Goal: Transaction & Acquisition: Purchase product/service

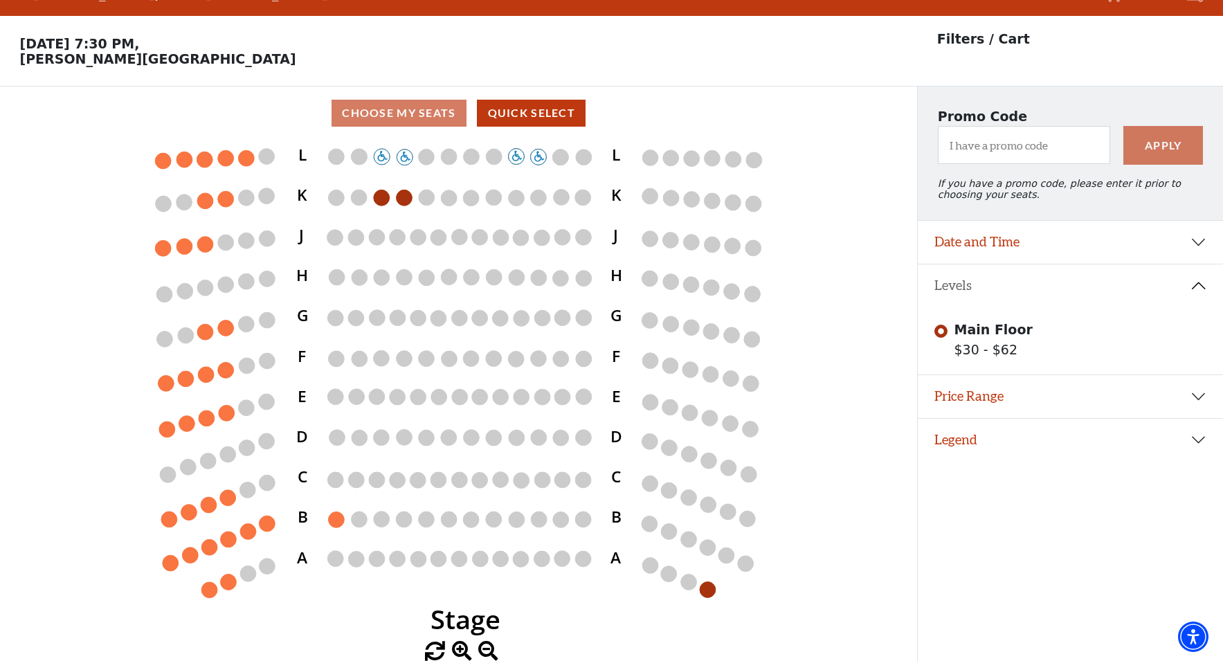
scroll to position [28, 0]
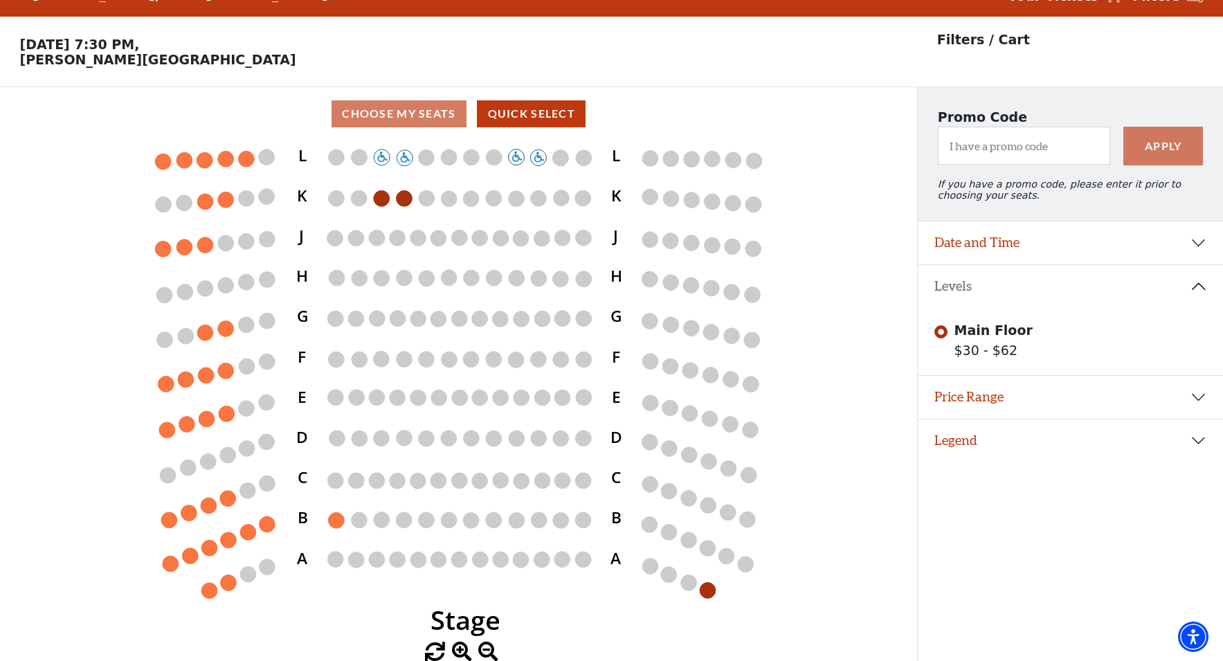
click at [961, 444] on button "Legend" at bounding box center [1070, 440] width 305 height 43
click at [1199, 242] on button "Date and Time" at bounding box center [1070, 242] width 305 height 43
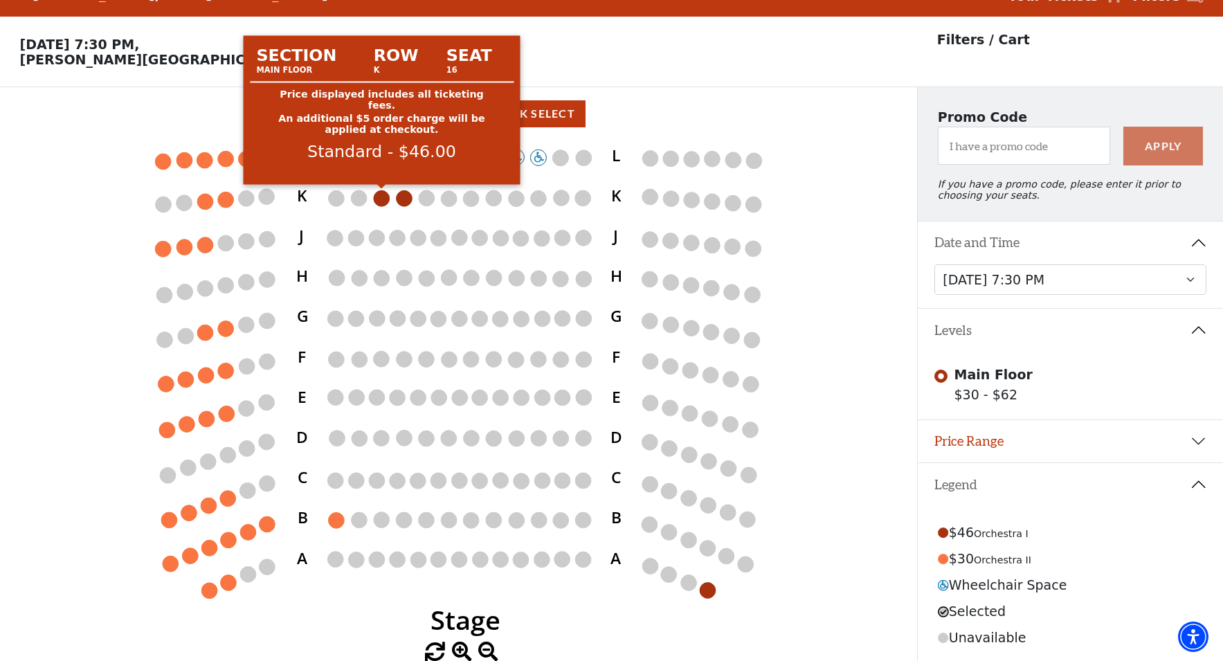
click at [383, 197] on circle at bounding box center [382, 198] width 16 height 16
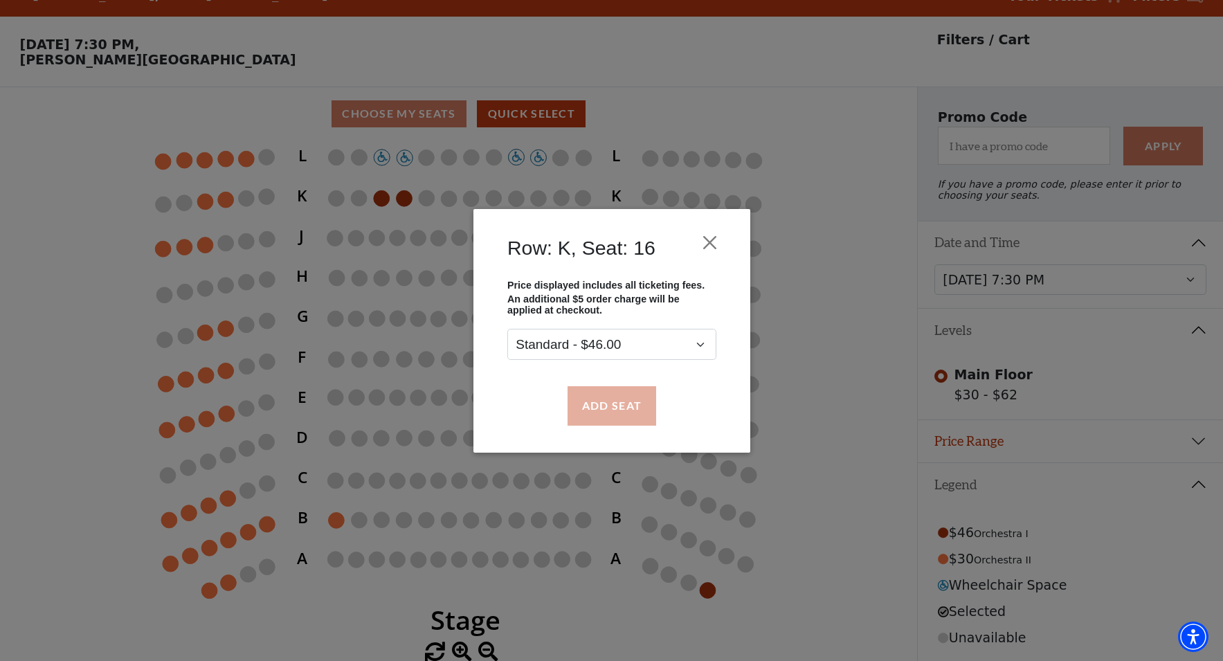
click at [610, 406] on button "Add Seat" at bounding box center [611, 405] width 89 height 39
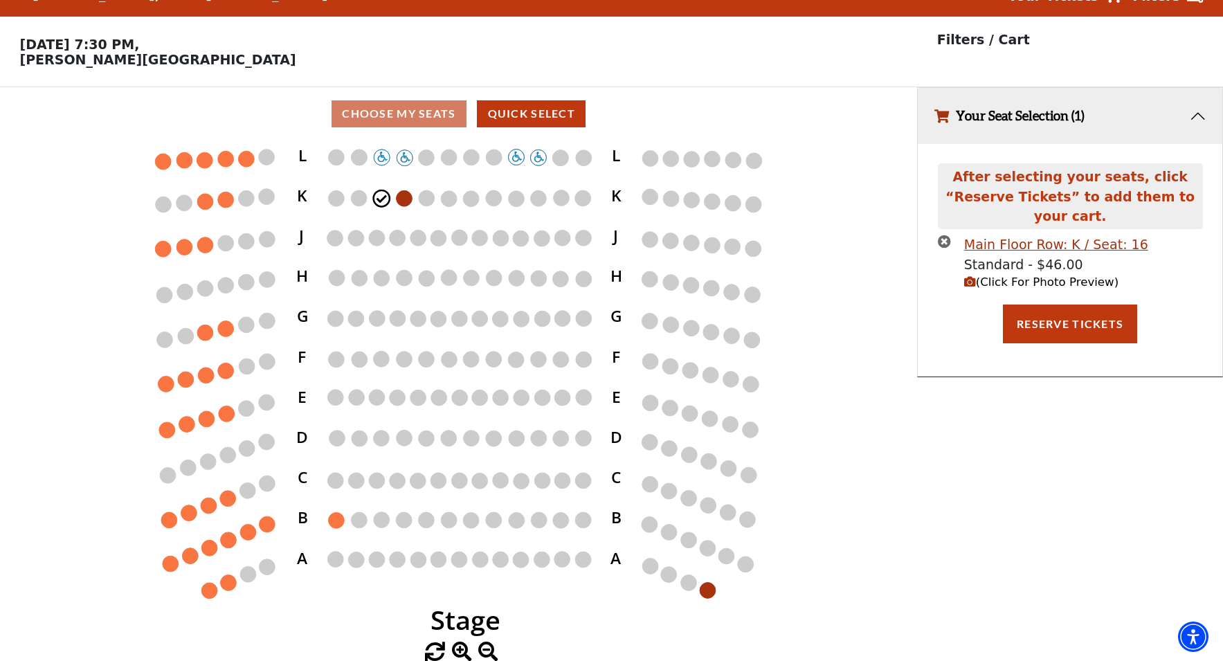
scroll to position [0, 0]
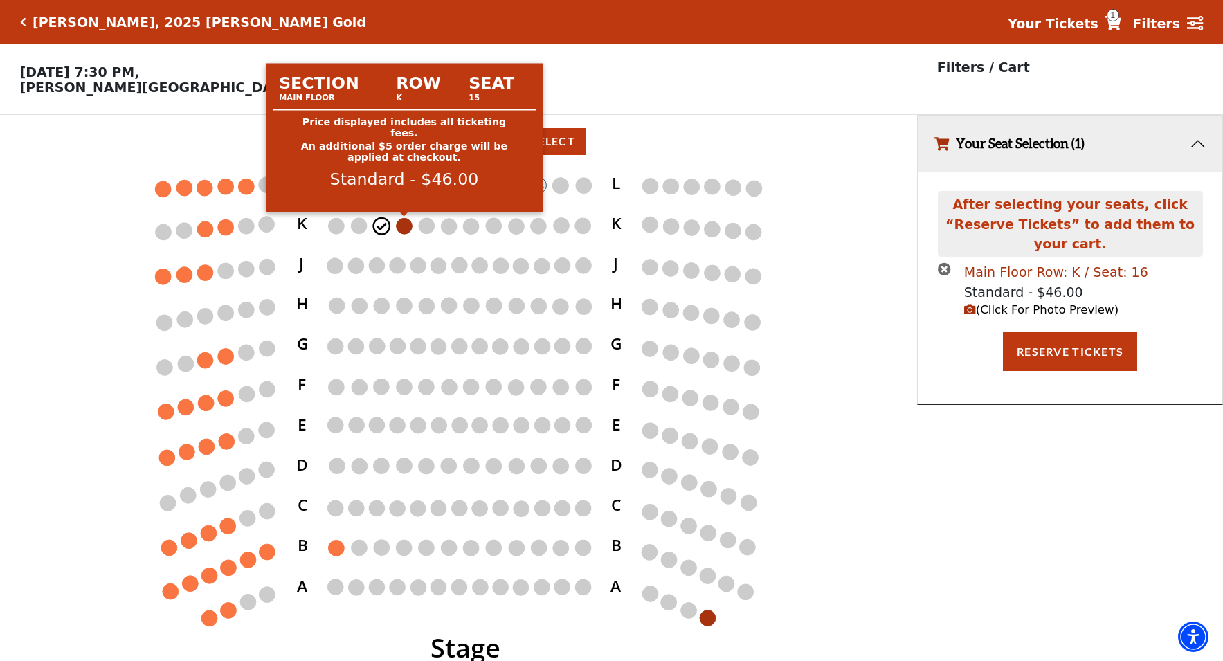
click at [407, 229] on circle at bounding box center [405, 226] width 16 height 16
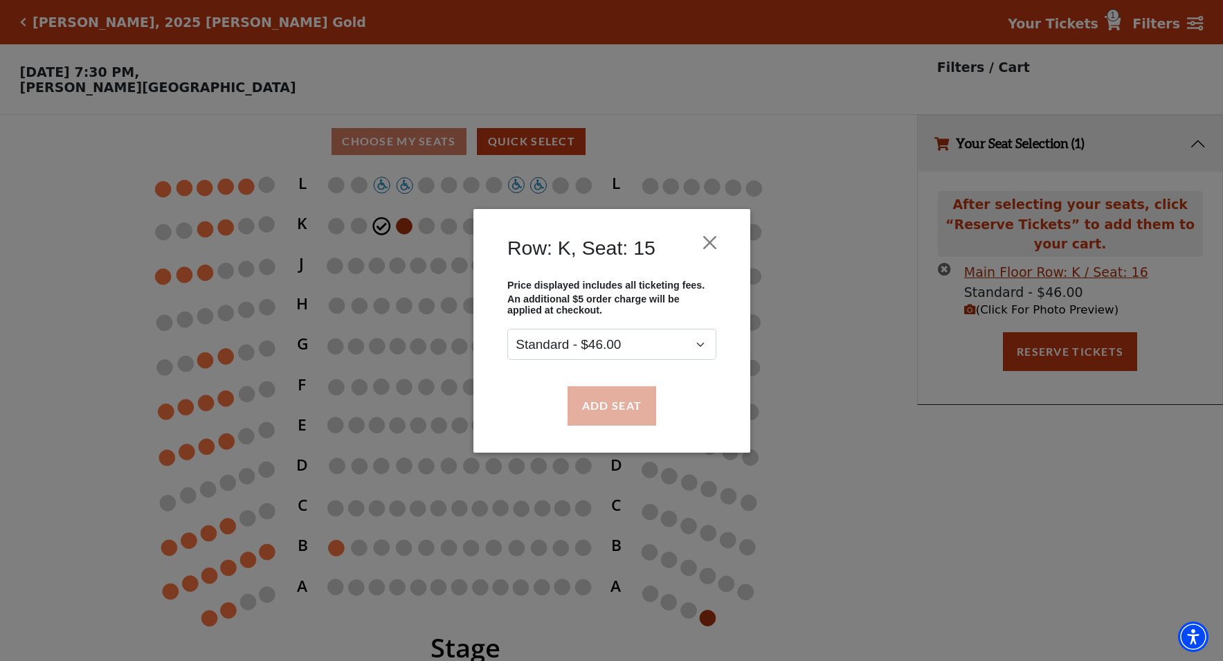
click at [614, 401] on button "Add Seat" at bounding box center [611, 405] width 89 height 39
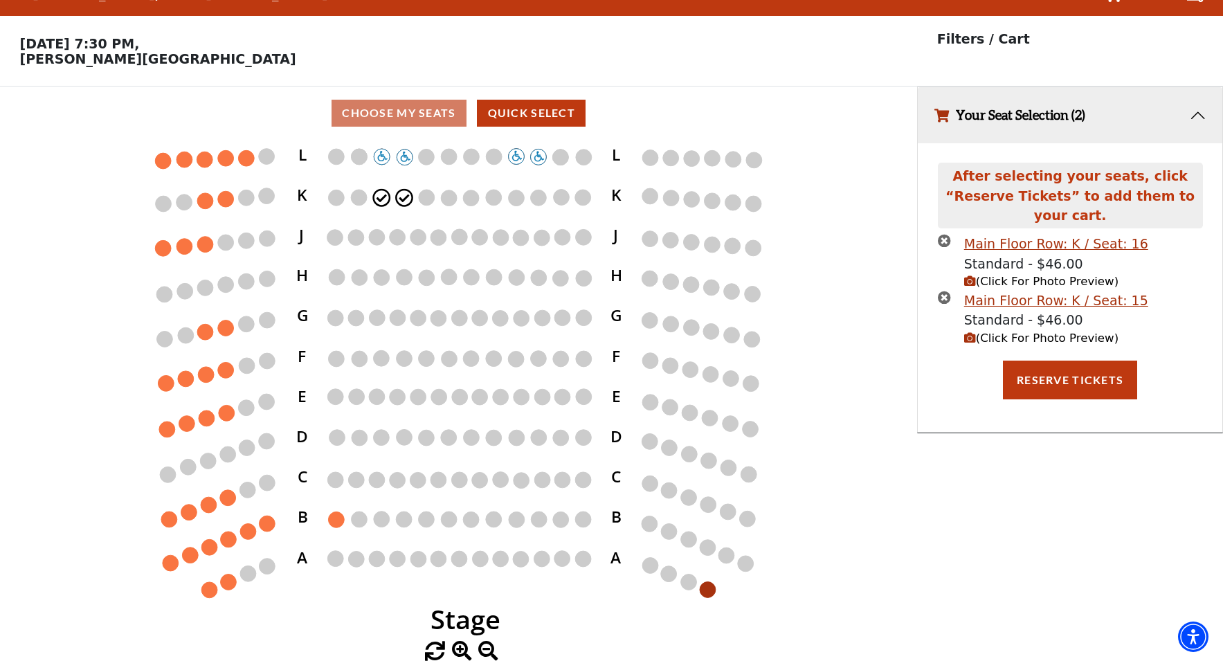
scroll to position [28, 0]
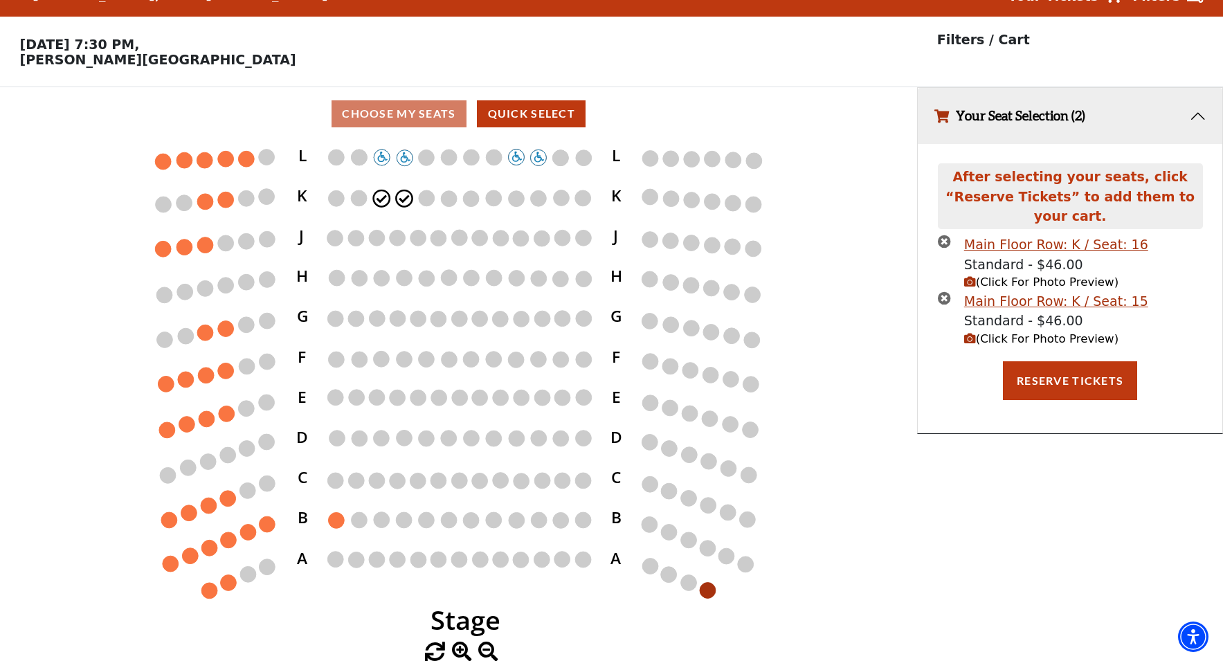
click at [968, 333] on icon "(Click For Photo Preview)" at bounding box center [970, 339] width 12 height 12
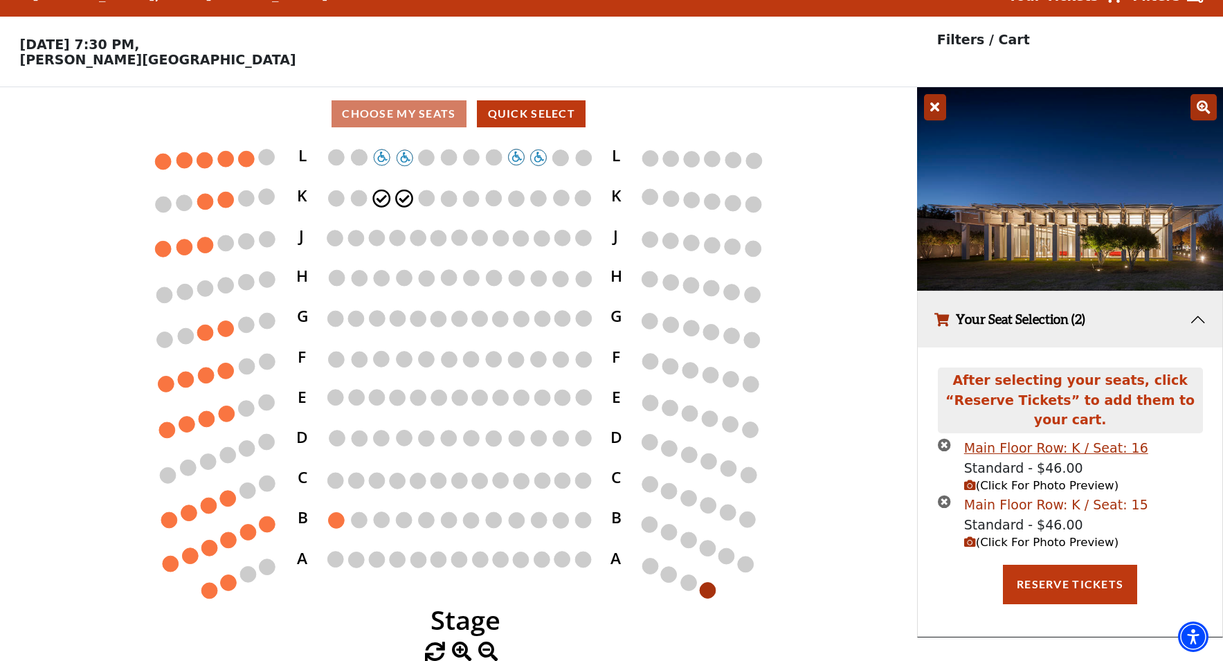
click at [1025, 495] on div "Main Floor Row: K / Seat: 15" at bounding box center [1056, 505] width 184 height 20
click at [1005, 479] on span "(Click For Photo Preview)" at bounding box center [1041, 485] width 154 height 13
click at [969, 480] on icon "(Click For Photo Preview)" at bounding box center [970, 486] width 12 height 12
click at [972, 536] on icon "(Click For Photo Preview)" at bounding box center [970, 542] width 12 height 12
click at [1075, 565] on button "Reserve Tickets" at bounding box center [1070, 584] width 134 height 39
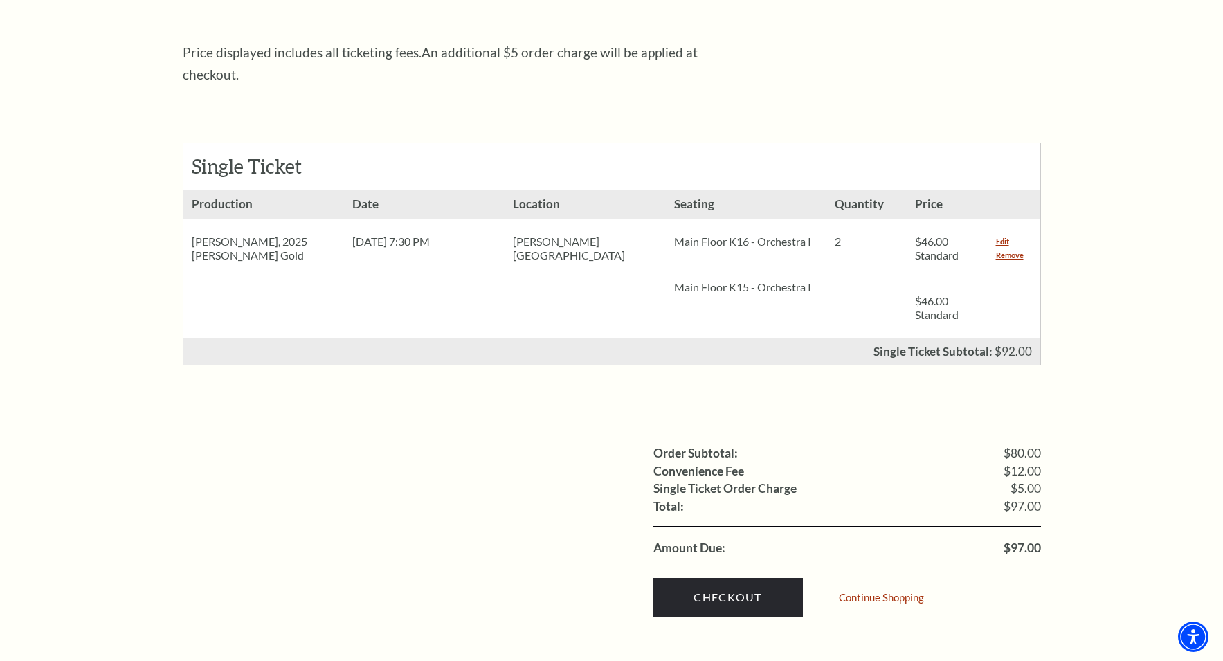
scroll to position [519, 0]
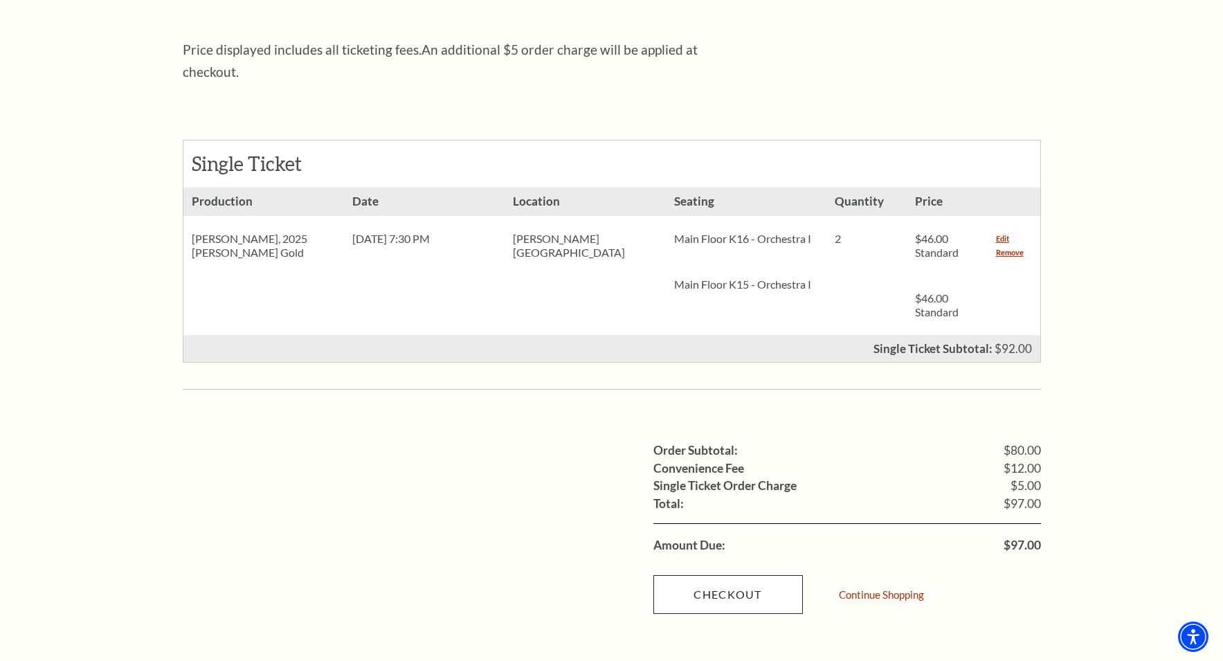
click at [725, 575] on link "Checkout" at bounding box center [727, 594] width 149 height 39
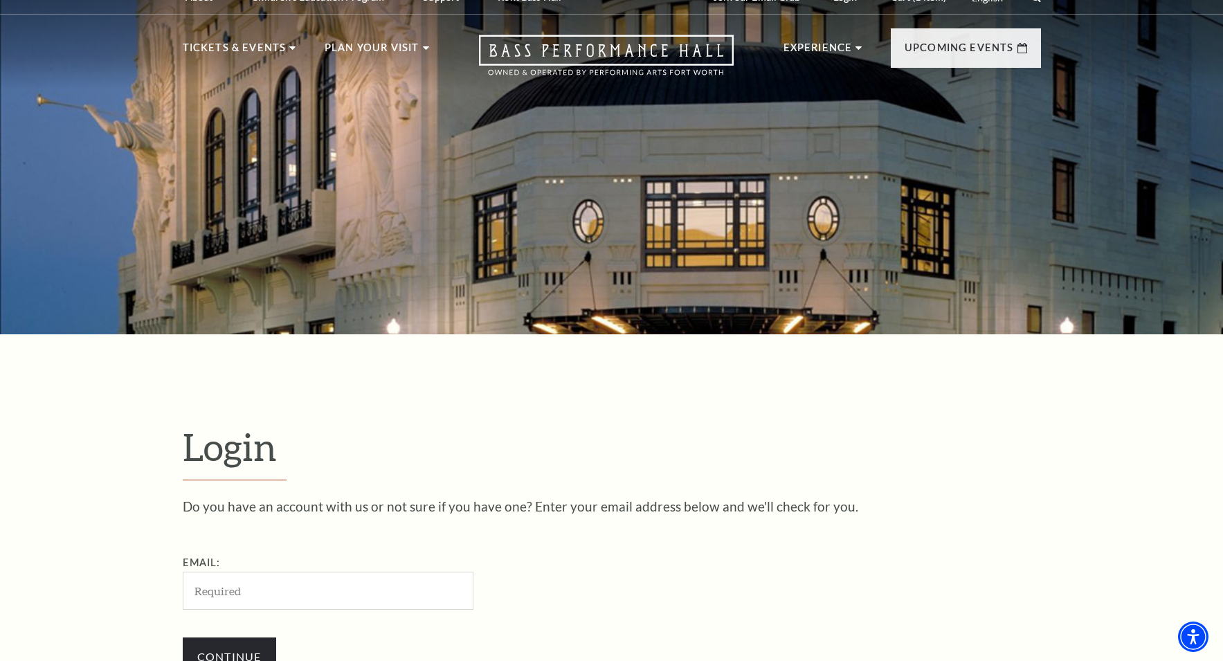
scroll to position [443, 0]
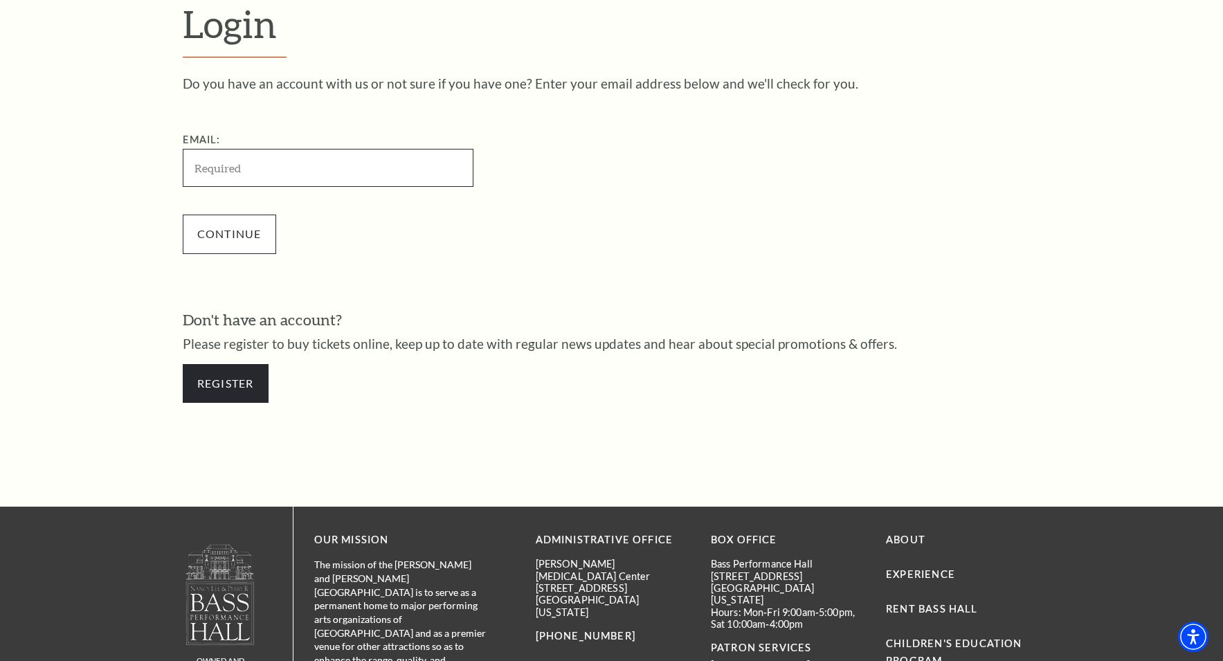
type input "pkckhome@sbcglobal.net"
click at [224, 229] on input "Continue" at bounding box center [229, 234] width 93 height 39
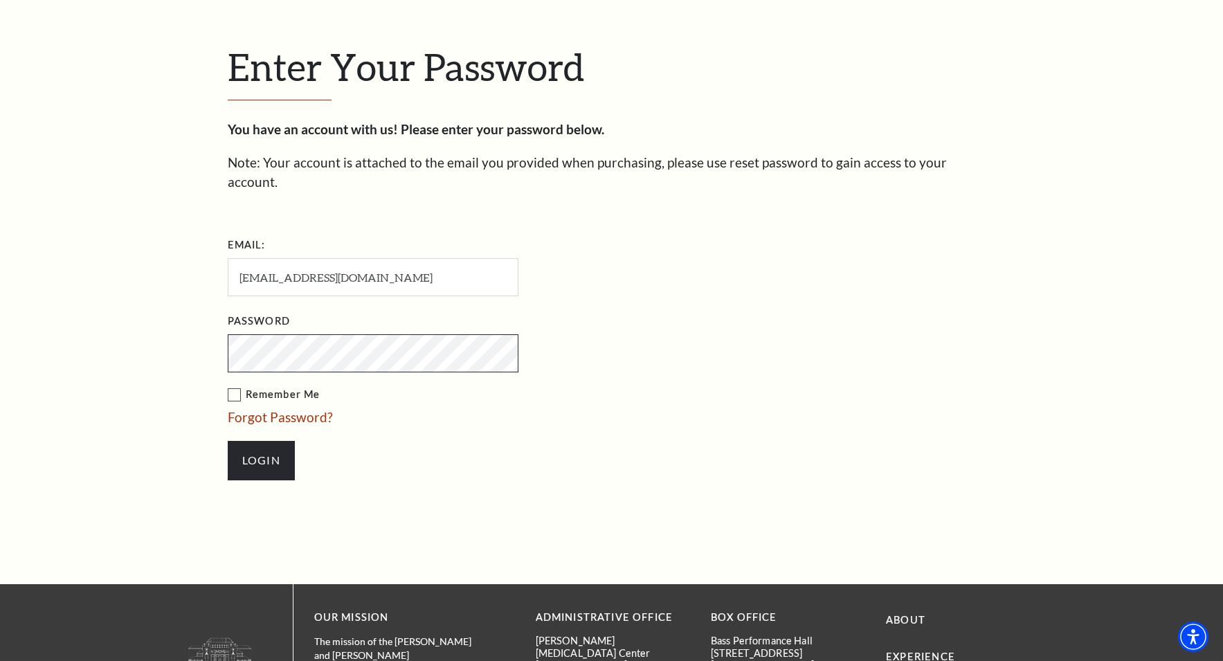
scroll to position [413, 0]
click at [253, 441] on input "Login" at bounding box center [261, 460] width 67 height 39
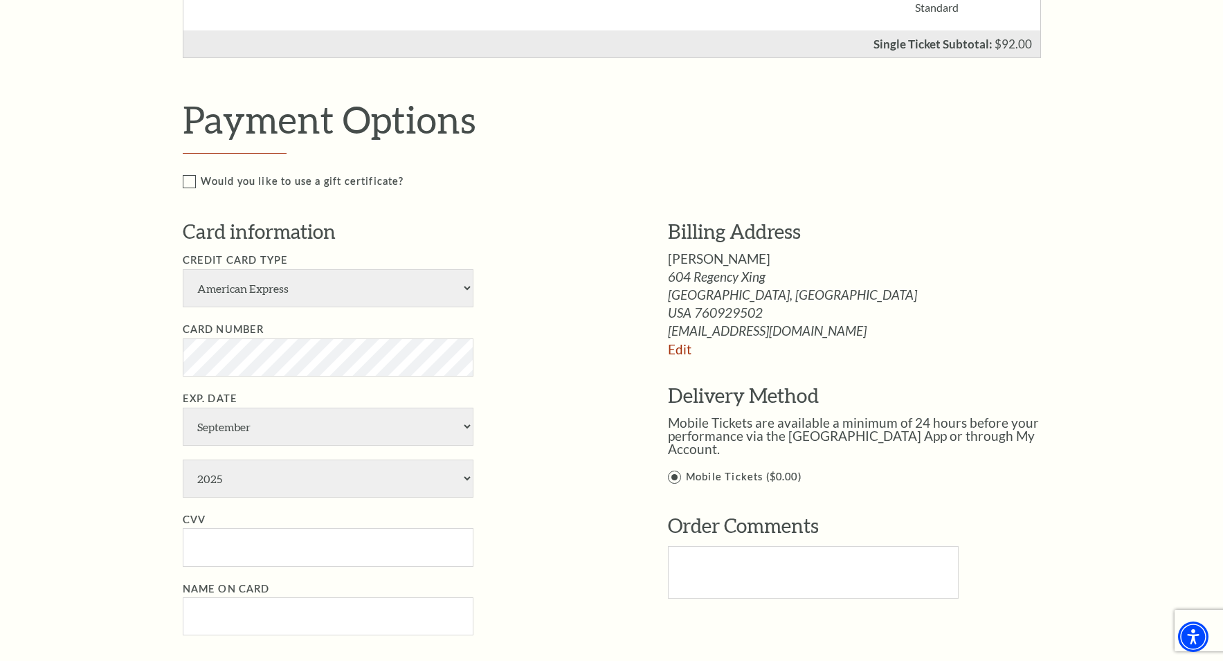
scroll to position [540, 0]
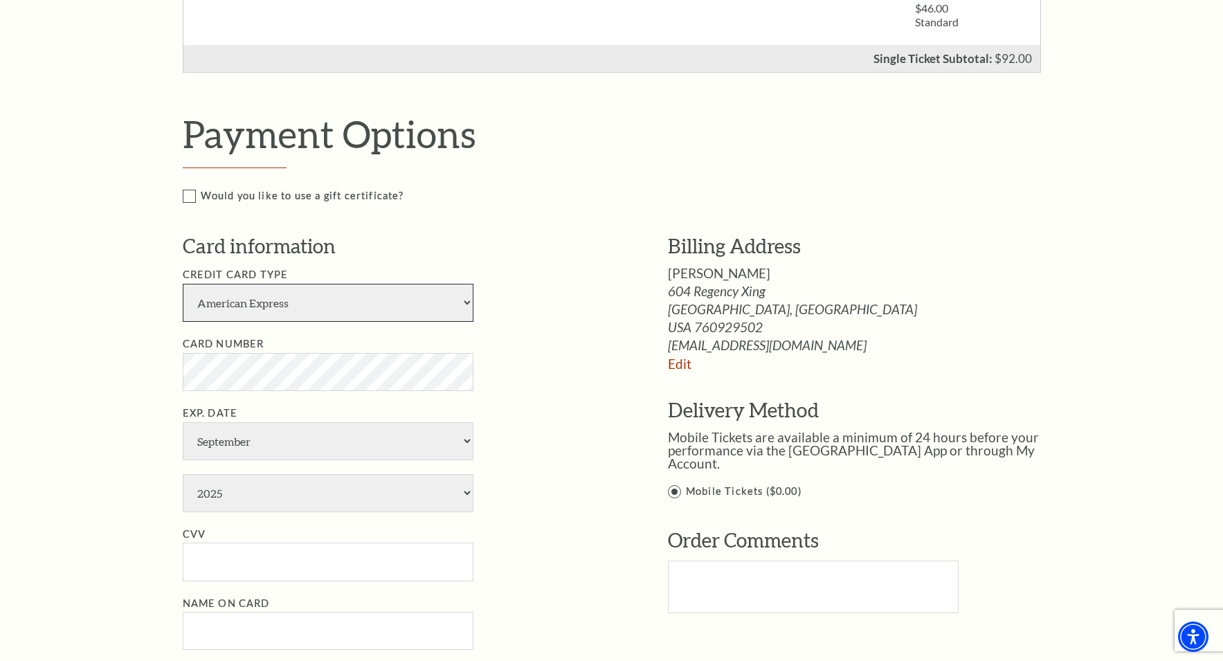
select select "25"
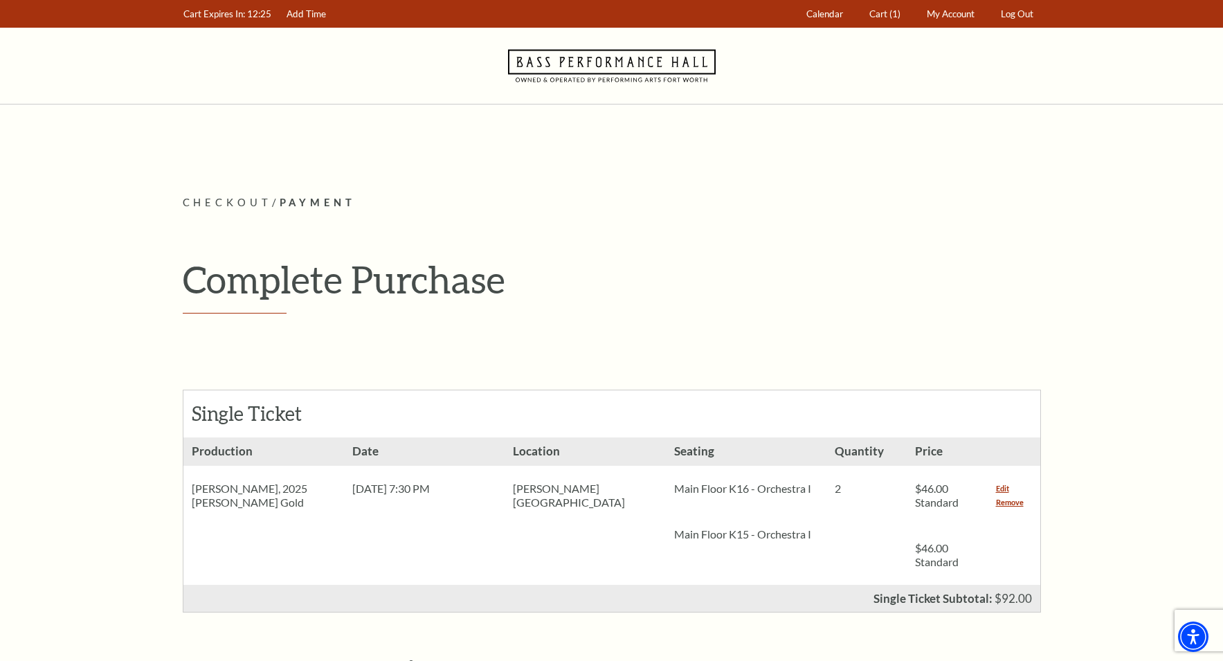
scroll to position [0, 0]
click at [1012, 501] on link "Remove" at bounding box center [1010, 502] width 28 height 14
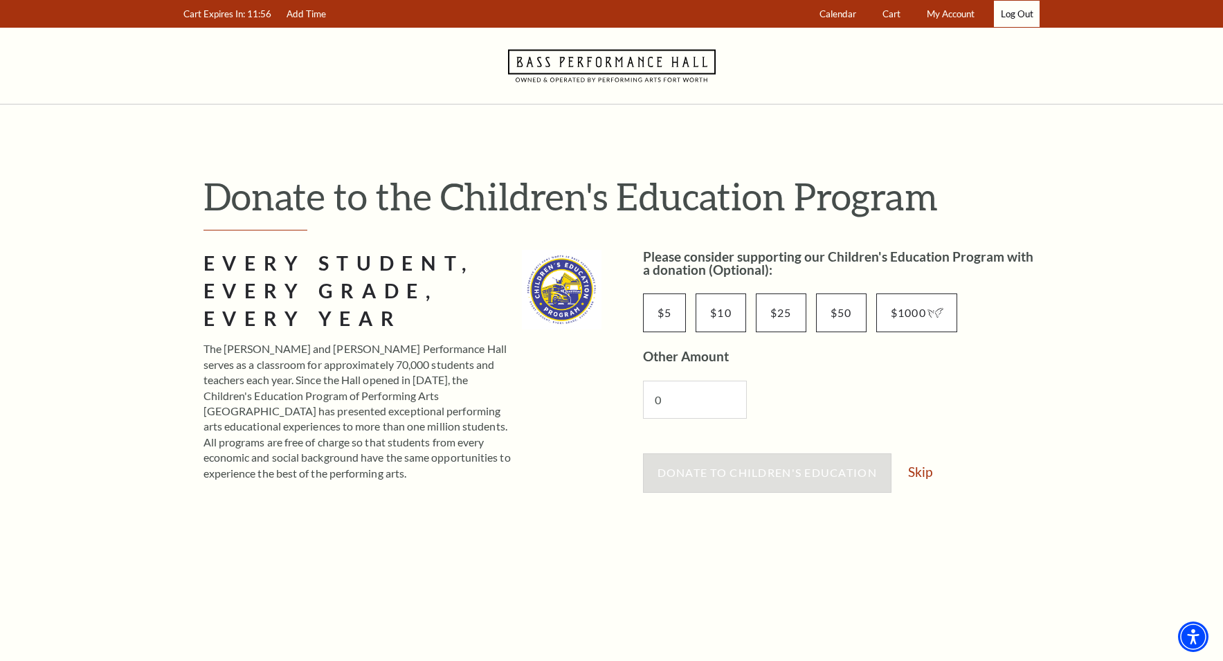
click at [1021, 9] on link "Log Out" at bounding box center [1017, 14] width 46 height 27
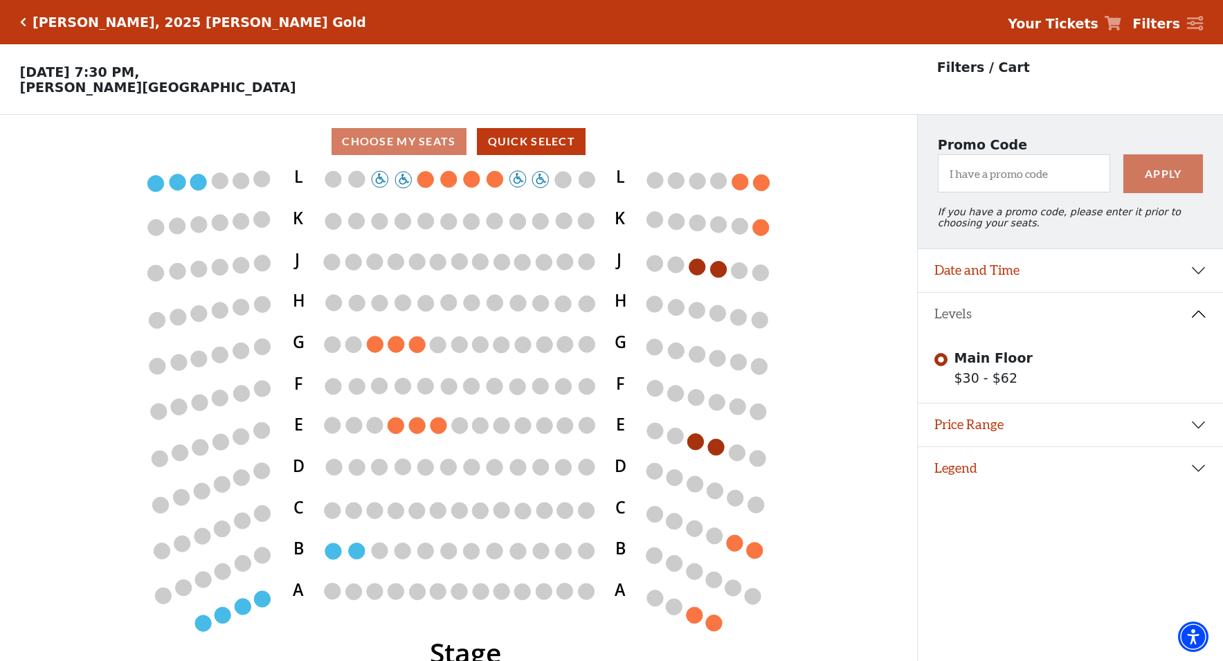
scroll to position [28, 0]
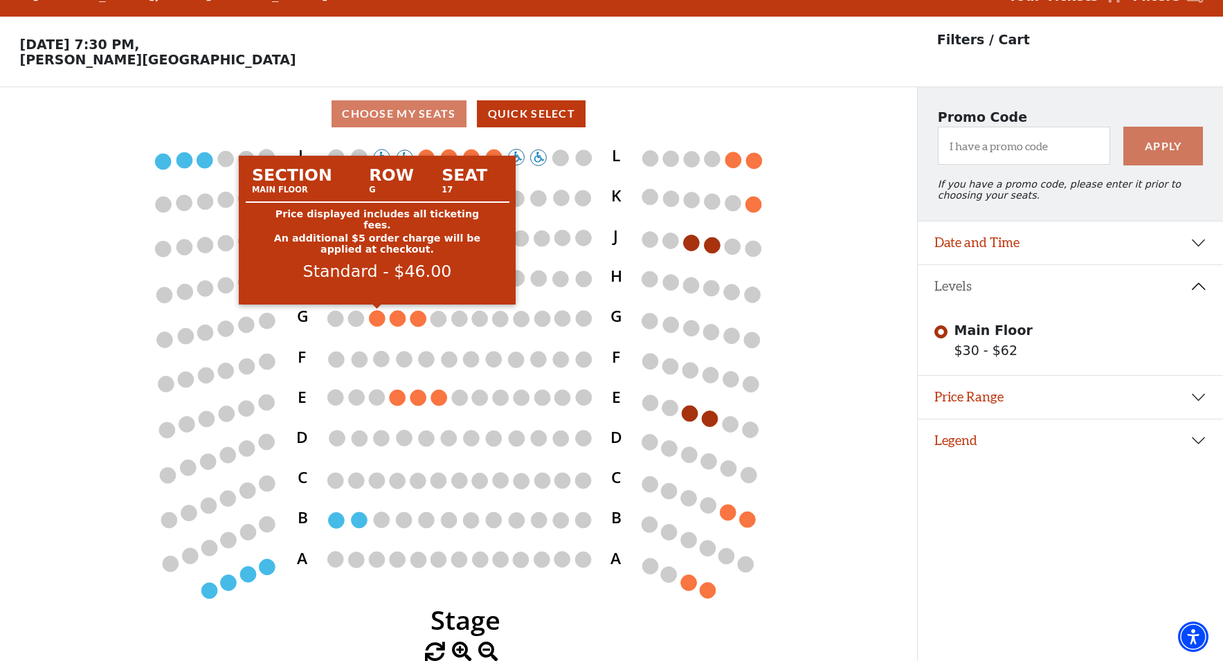
click at [377, 315] on circle at bounding box center [378, 318] width 16 height 16
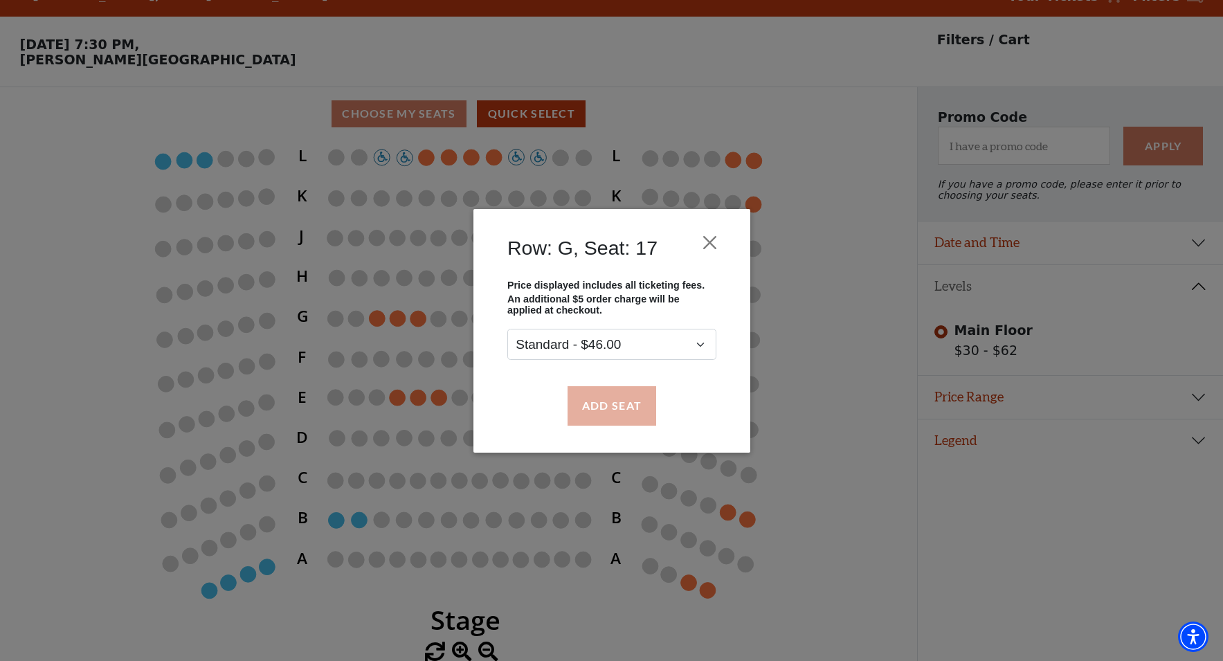
click at [618, 399] on button "Add Seat" at bounding box center [611, 405] width 89 height 39
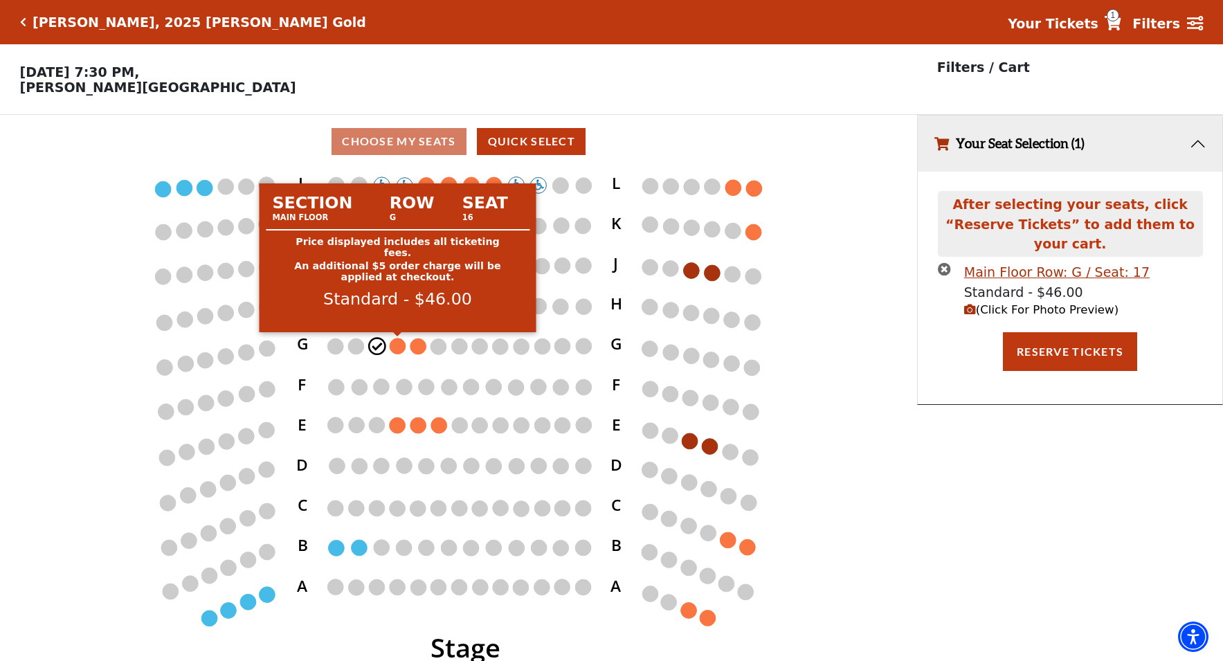
click at [397, 343] on circle at bounding box center [398, 346] width 16 height 16
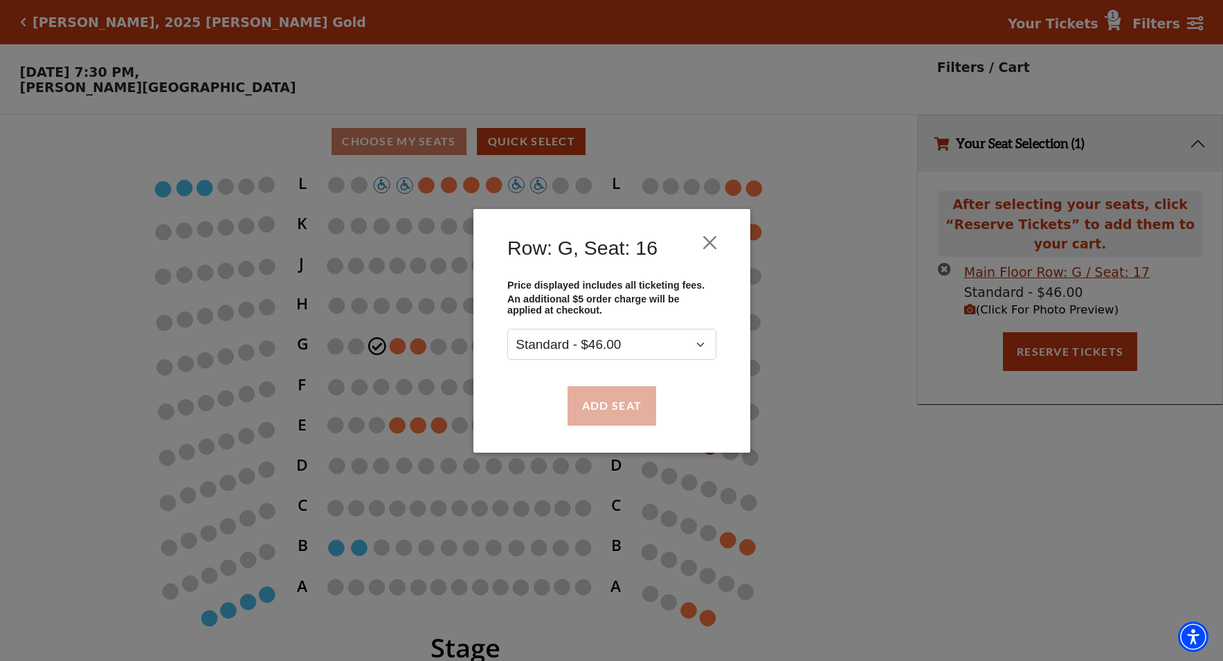
click at [626, 394] on button "Add Seat" at bounding box center [611, 405] width 89 height 39
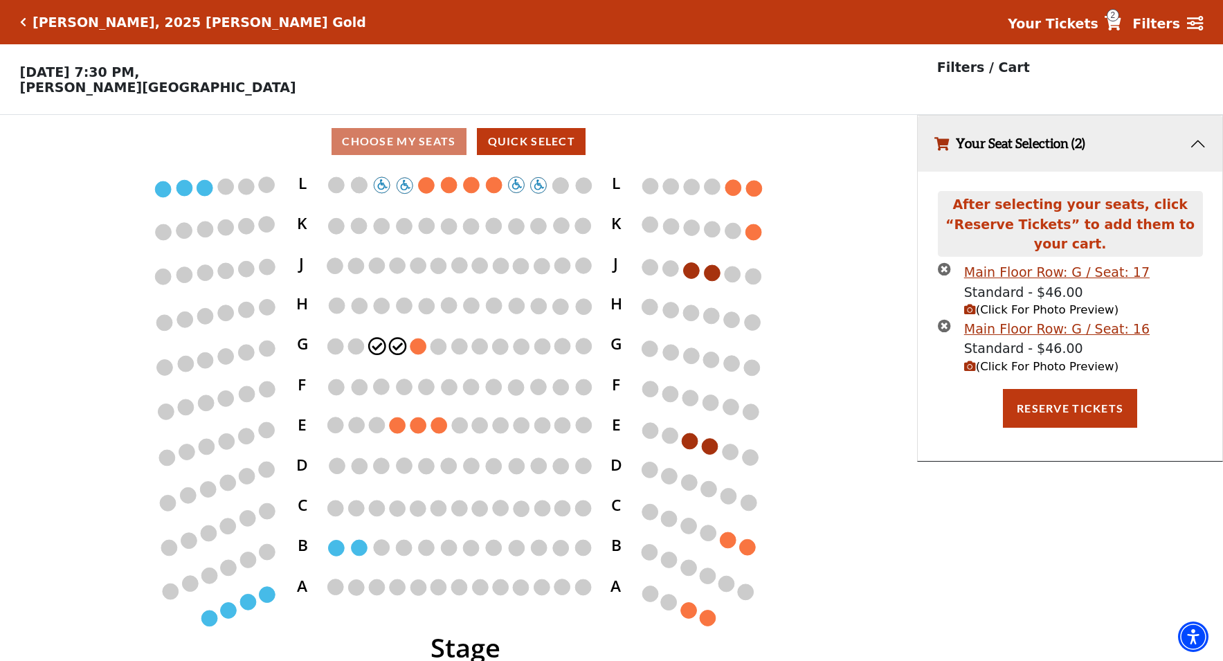
click at [1014, 360] on span "(Click For Photo Preview)" at bounding box center [1041, 366] width 154 height 13
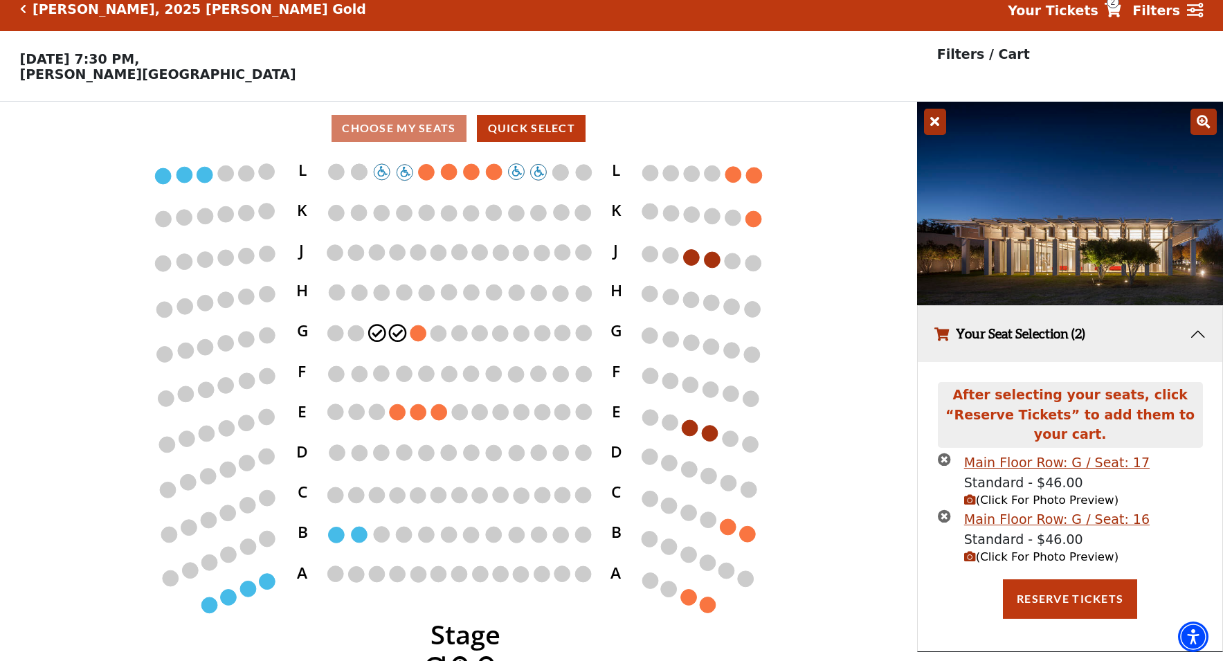
scroll to position [13, 0]
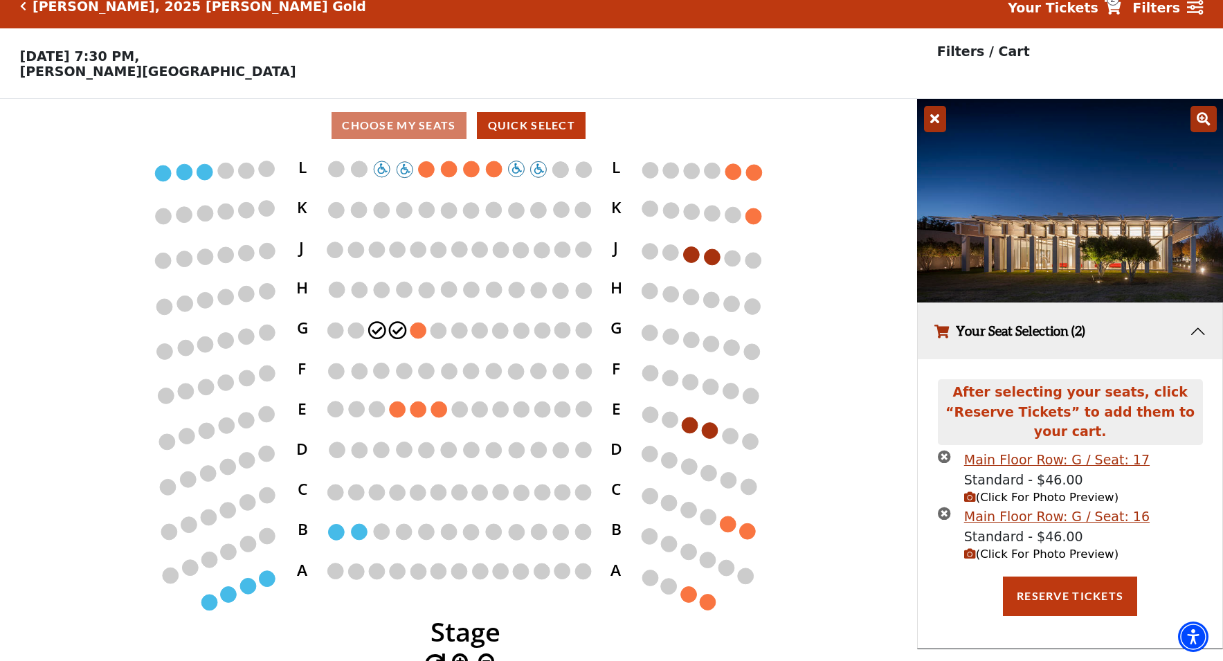
click at [1197, 329] on button "Your Seat Selection (2)" at bounding box center [1070, 331] width 304 height 56
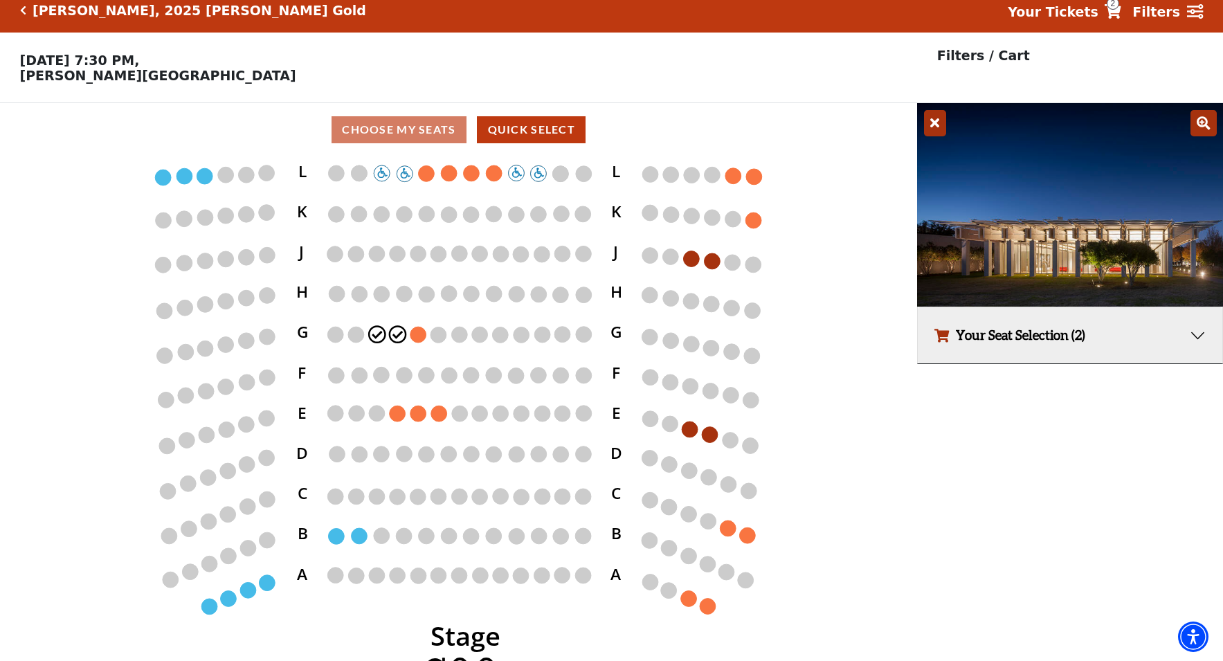
scroll to position [13, 1]
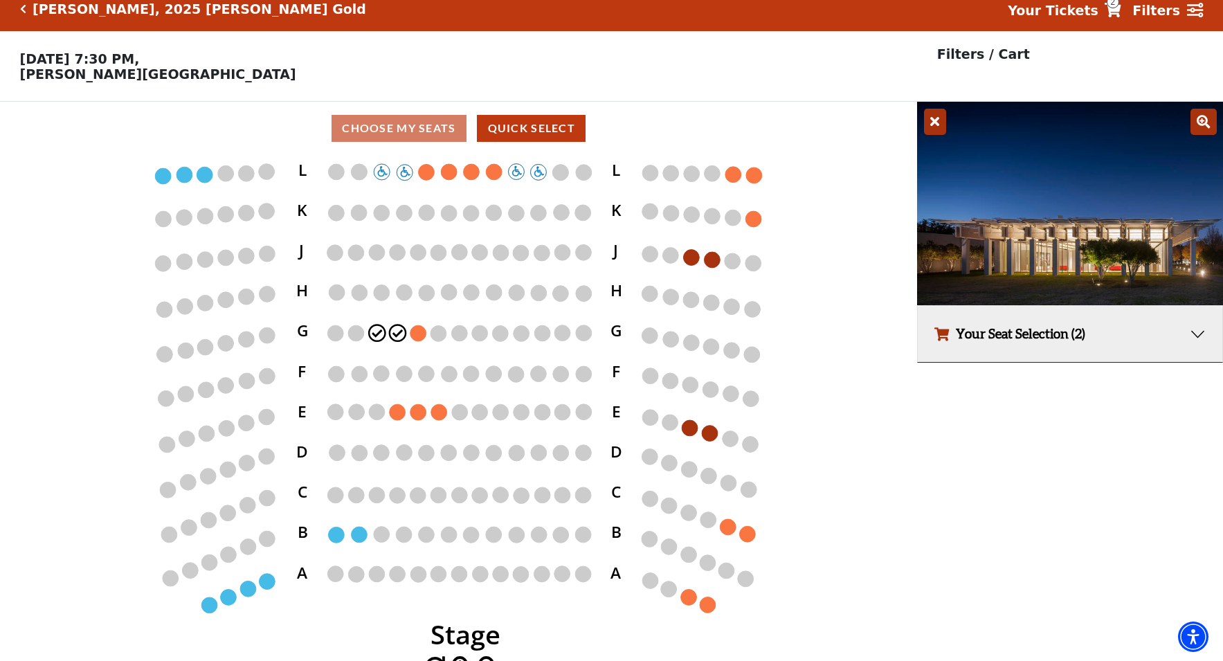
click at [1197, 329] on button "Your Seat Selection (2)" at bounding box center [1070, 334] width 304 height 56
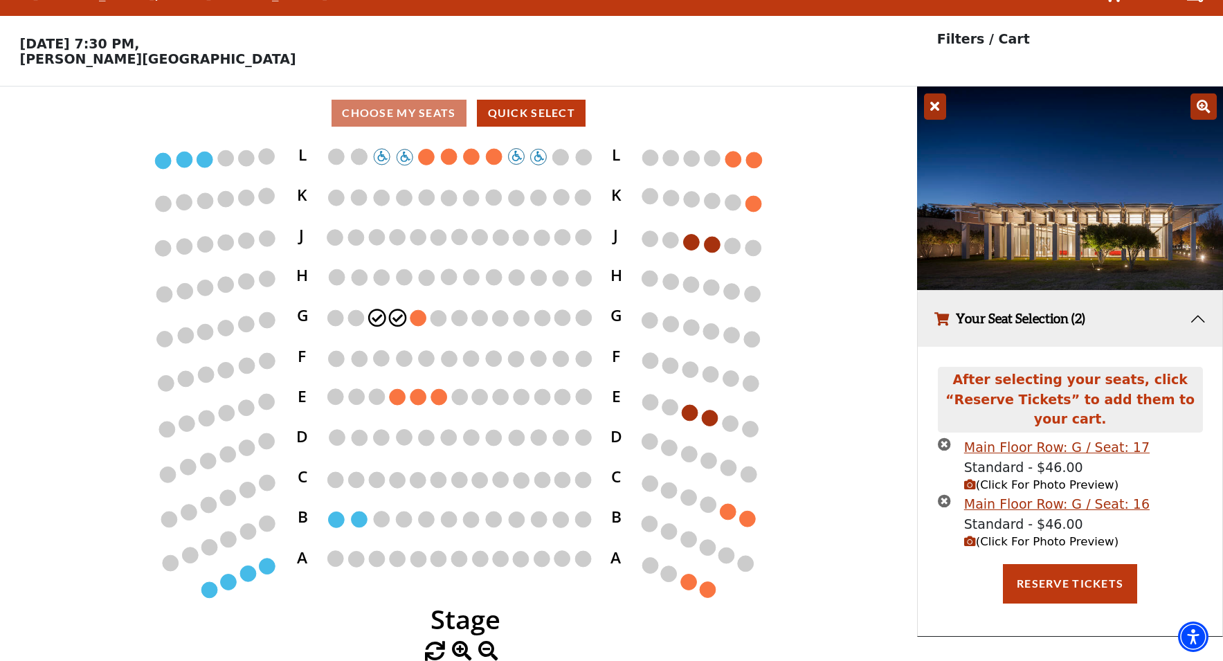
scroll to position [28, 0]
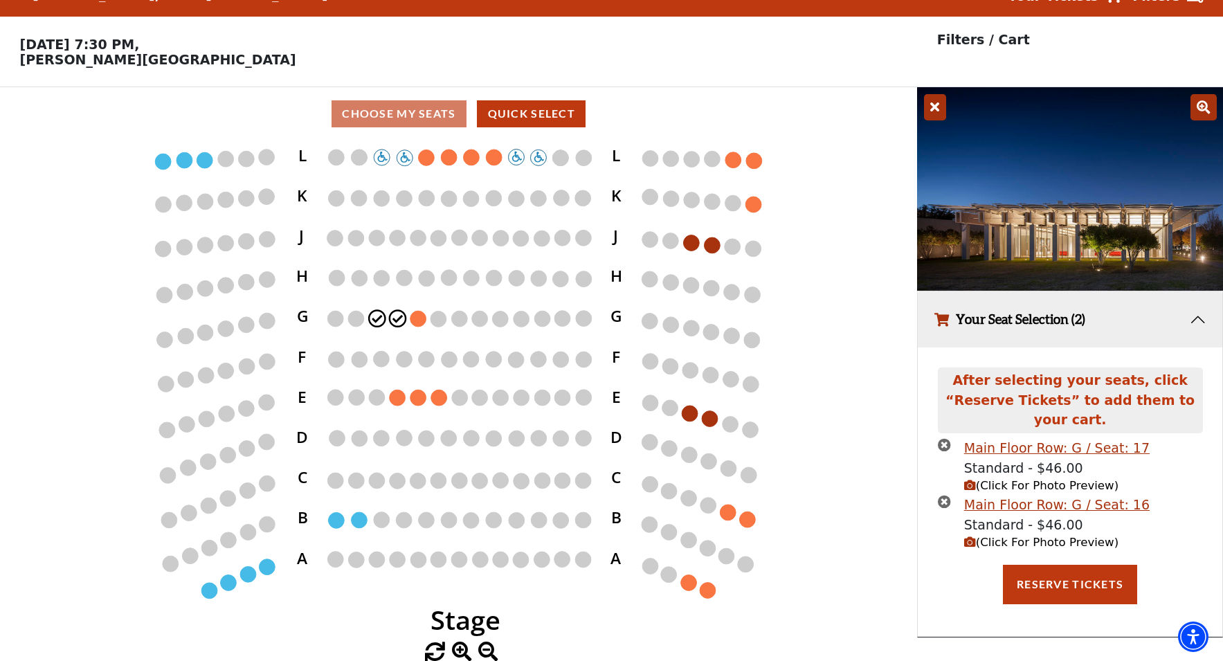
click at [970, 536] on icon "(Click For Photo Preview)" at bounding box center [970, 542] width 12 height 12
click at [1028, 203] on img at bounding box center [1070, 188] width 306 height 203
click at [1199, 105] on icon at bounding box center [1203, 107] width 26 height 26
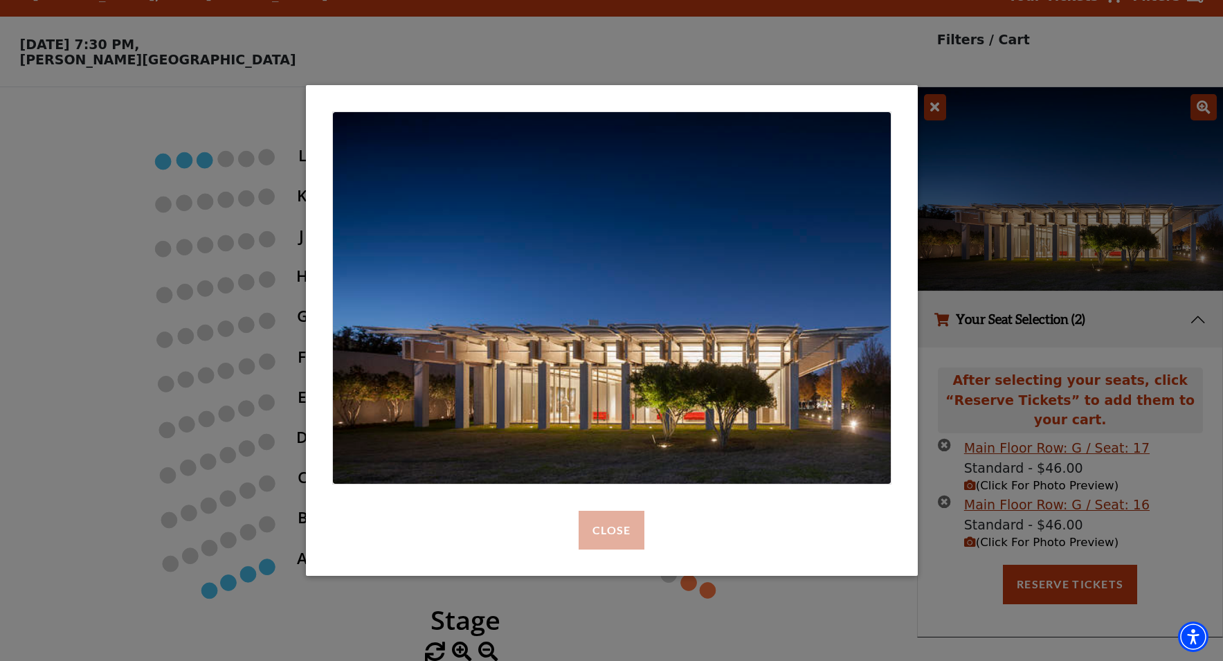
click at [617, 536] on button "Close" at bounding box center [612, 530] width 66 height 39
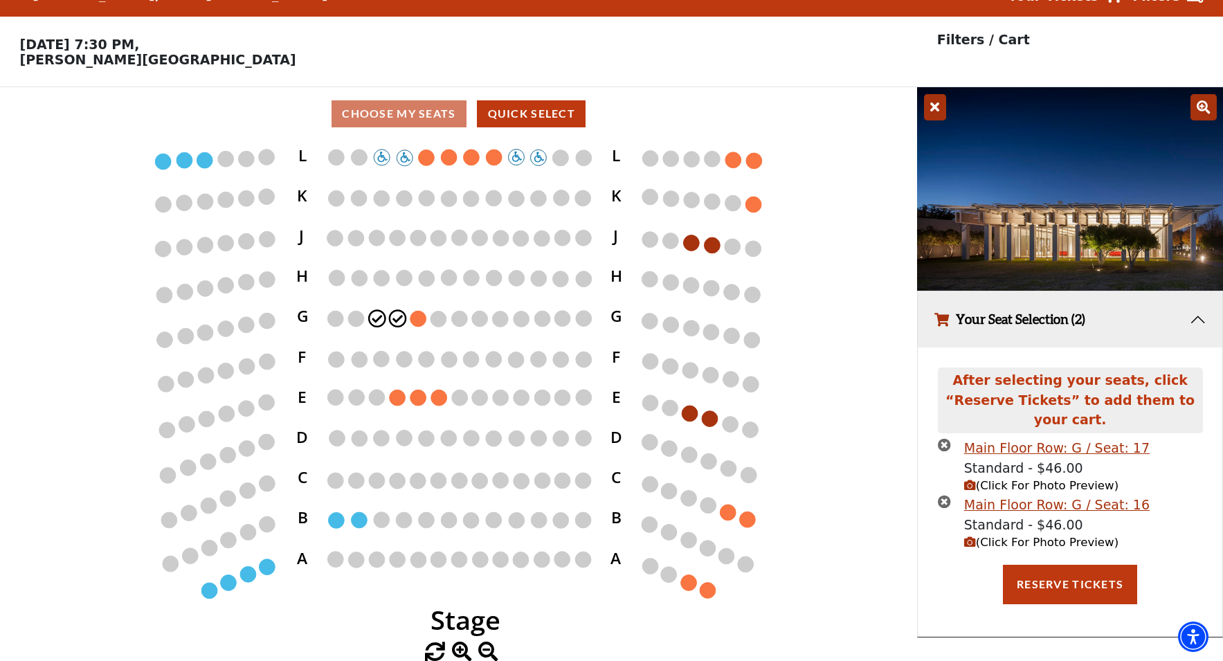
click at [1059, 565] on button "Reserve Tickets" at bounding box center [1070, 584] width 134 height 39
click at [947, 495] on icon "times-circle" at bounding box center [944, 501] width 13 height 13
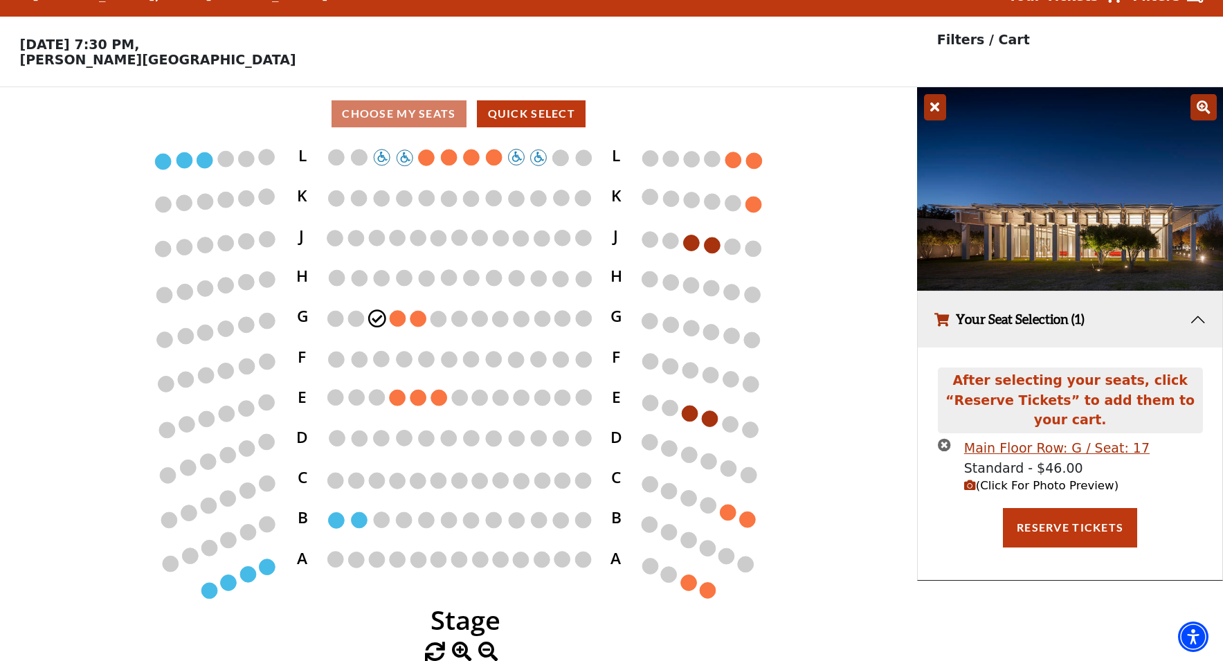
click at [941, 438] on icon "times-circle" at bounding box center [944, 444] width 13 height 13
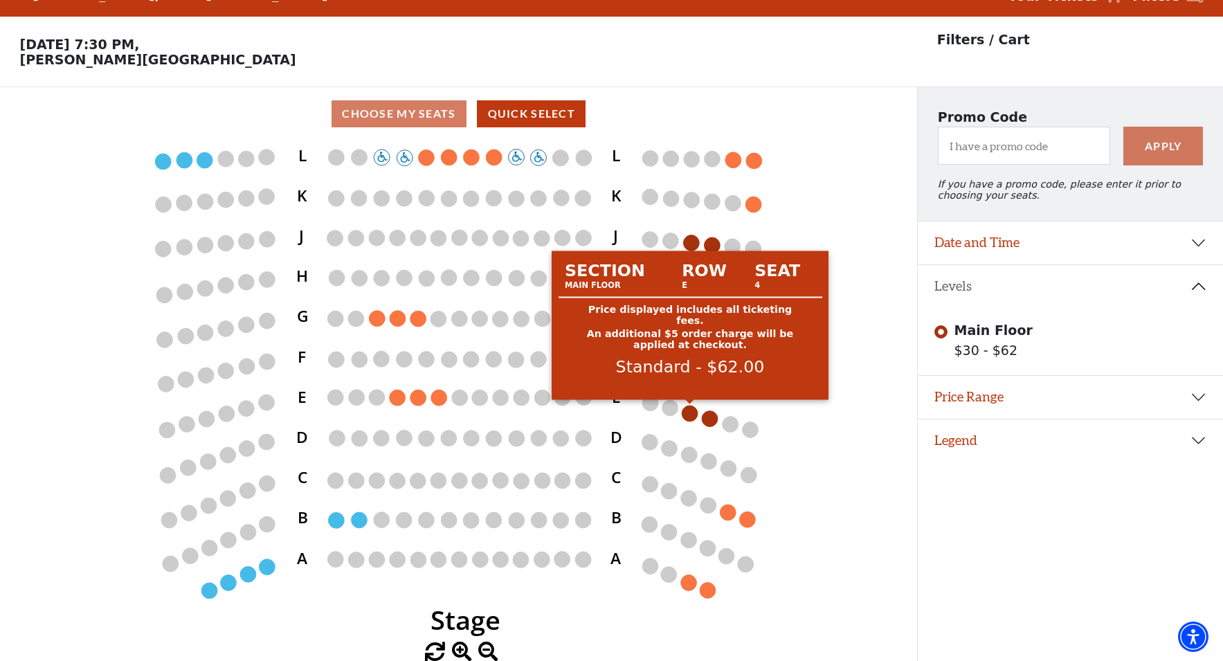
click at [689, 410] on circle at bounding box center [690, 414] width 16 height 16
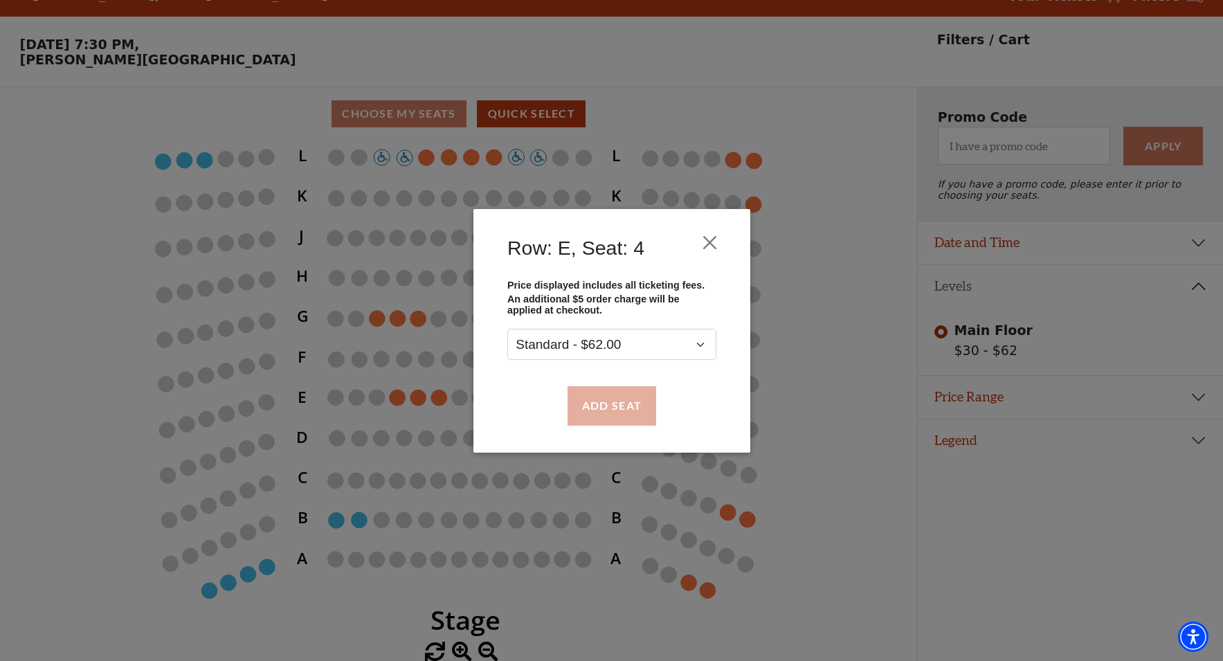
click at [619, 410] on button "Add Seat" at bounding box center [611, 405] width 89 height 39
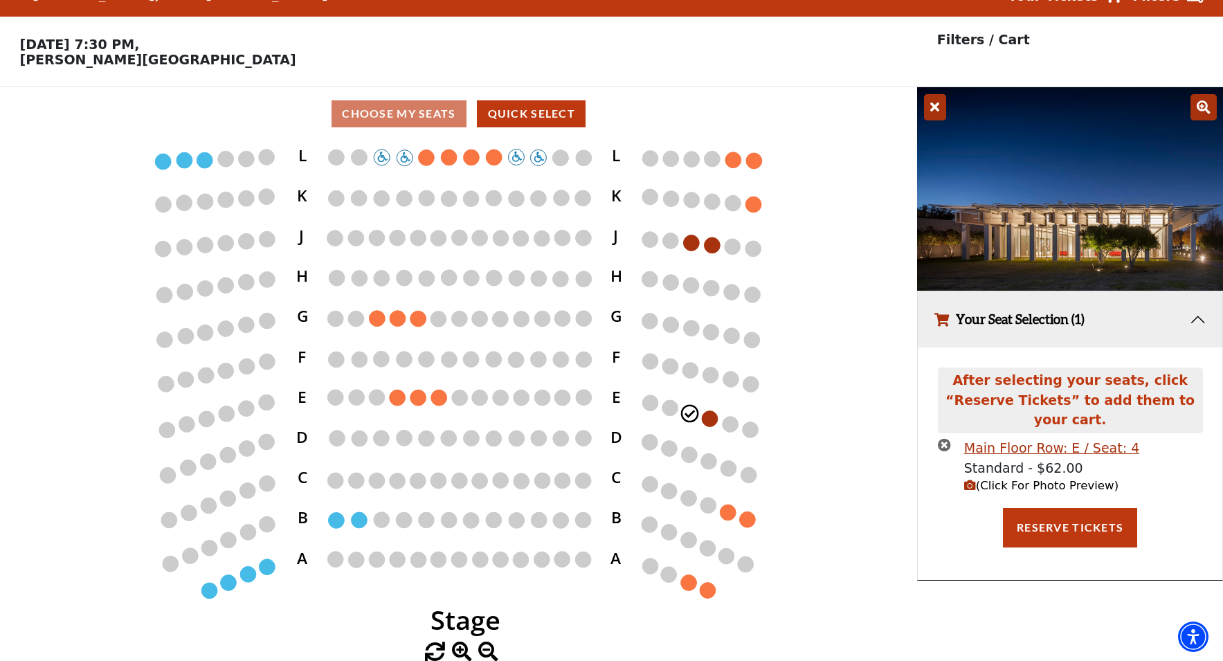
scroll to position [0, 0]
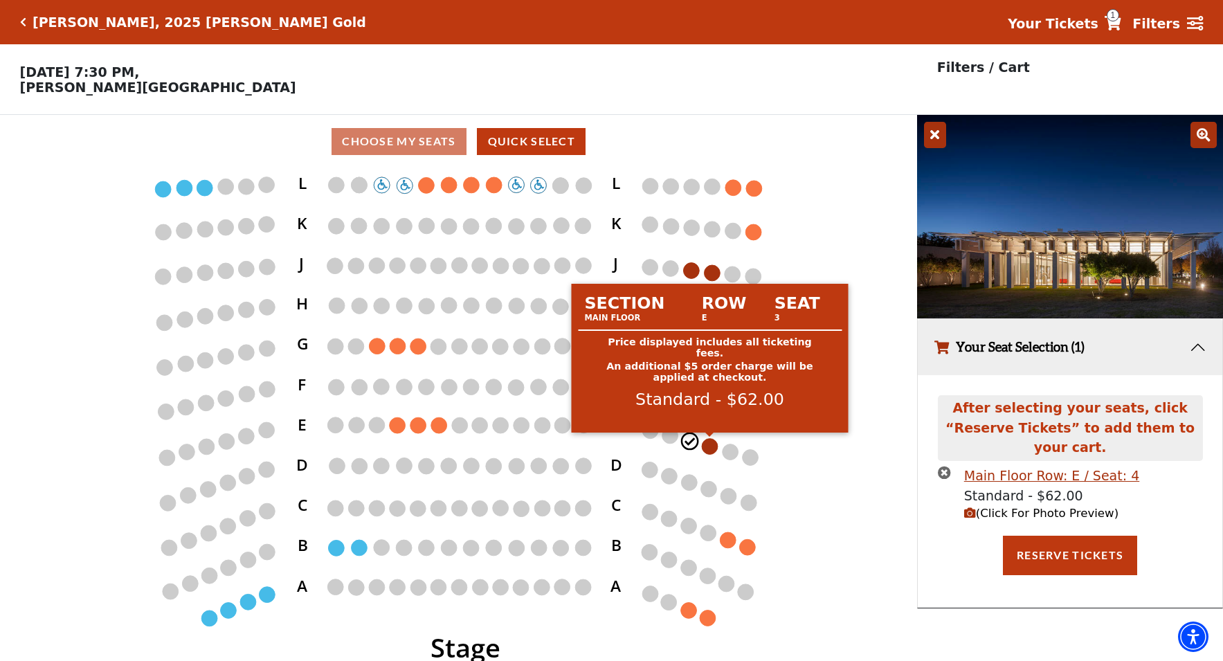
click at [711, 444] on circle at bounding box center [710, 446] width 16 height 16
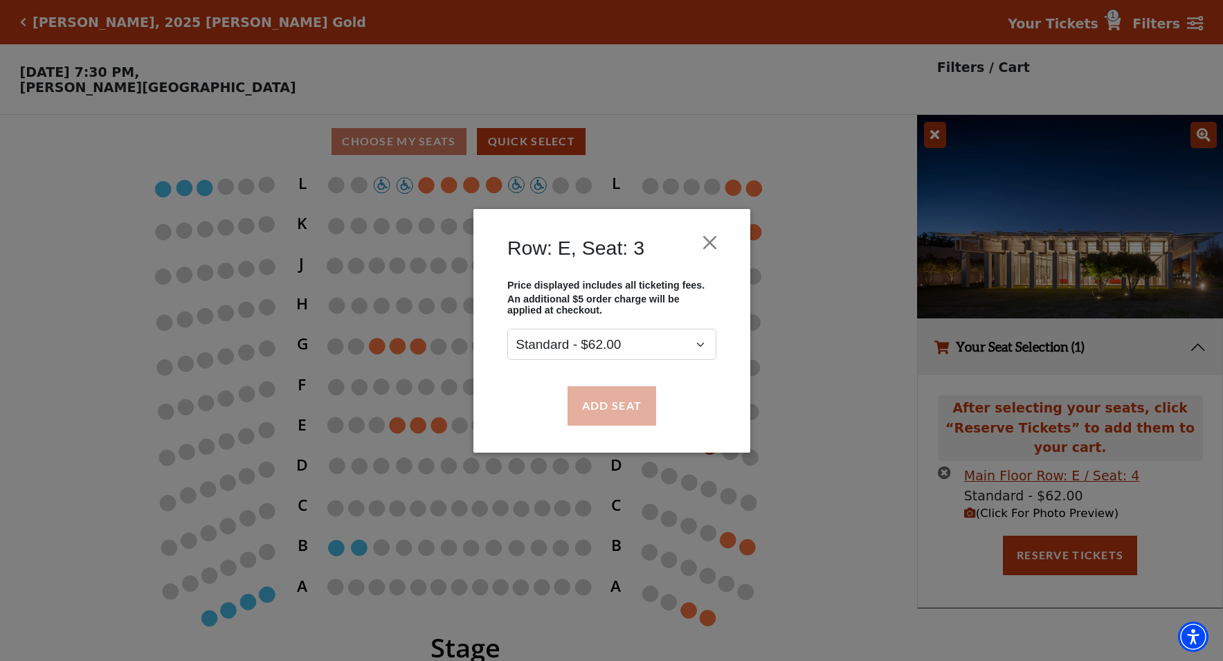
click at [609, 402] on button "Add Seat" at bounding box center [611, 405] width 89 height 39
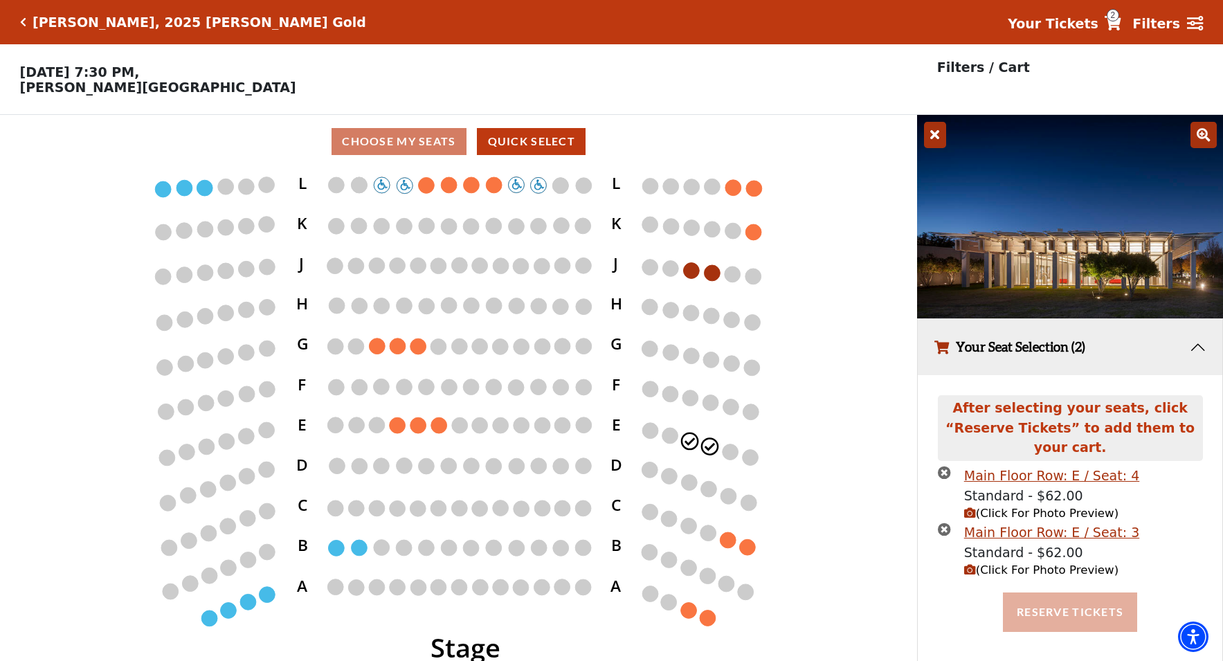
click at [1052, 592] on button "Reserve Tickets" at bounding box center [1070, 611] width 134 height 39
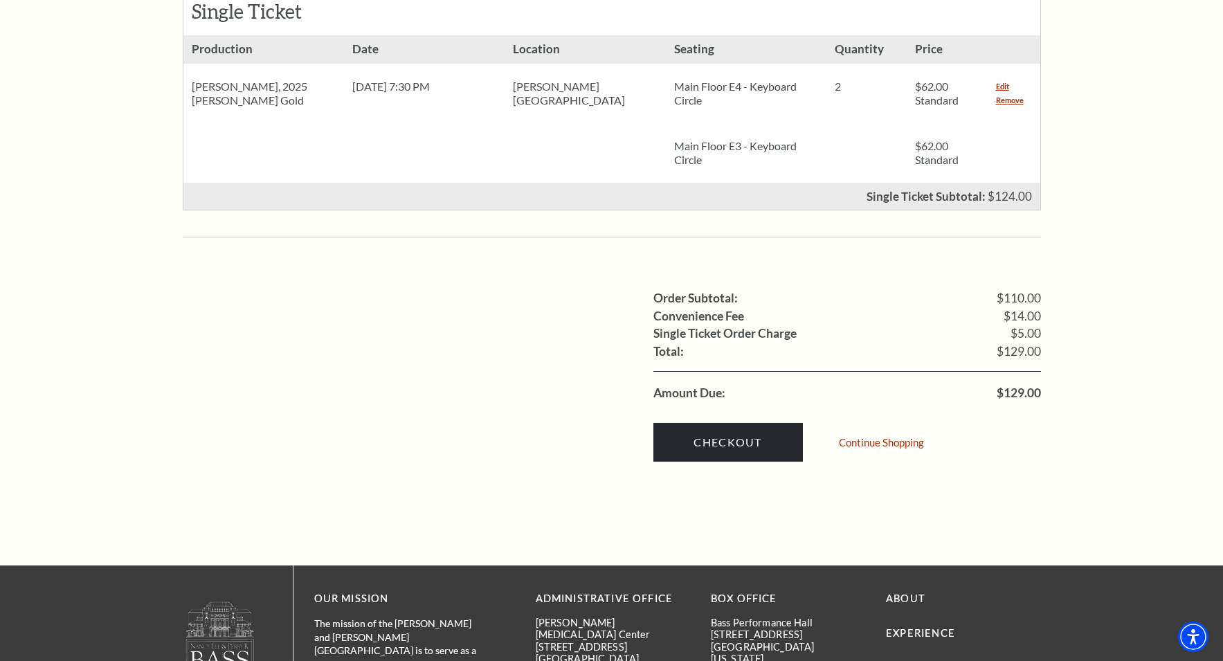
scroll to position [673, 0]
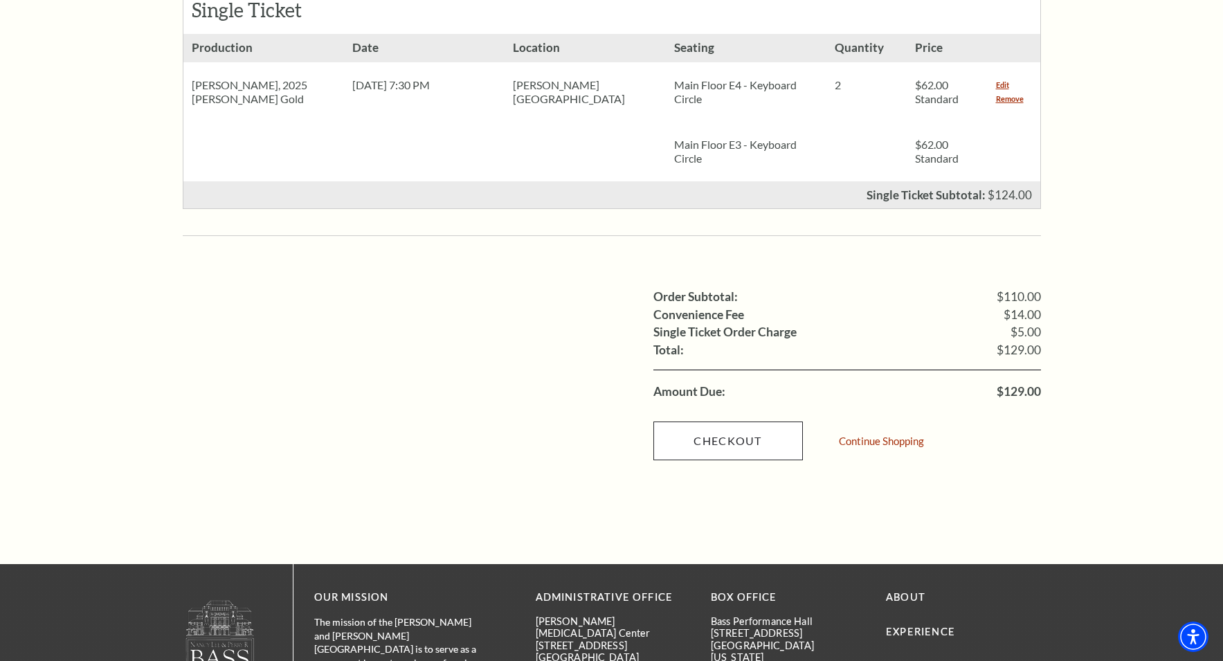
click at [720, 421] on link "Checkout" at bounding box center [727, 440] width 149 height 39
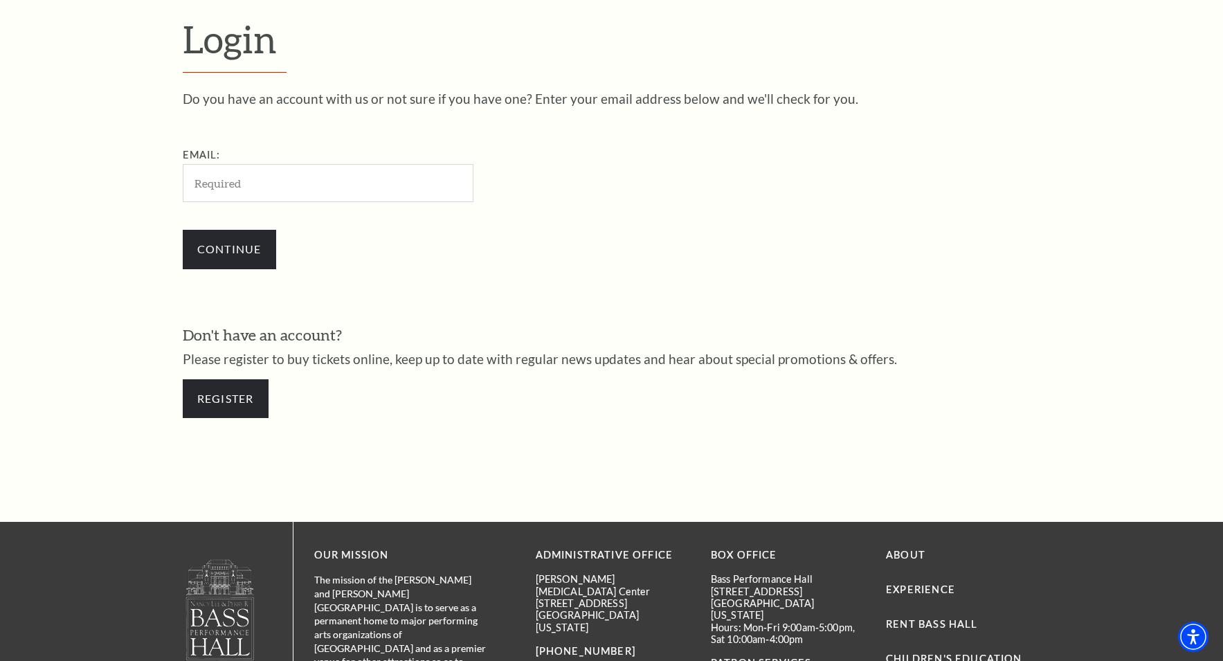
scroll to position [443, 0]
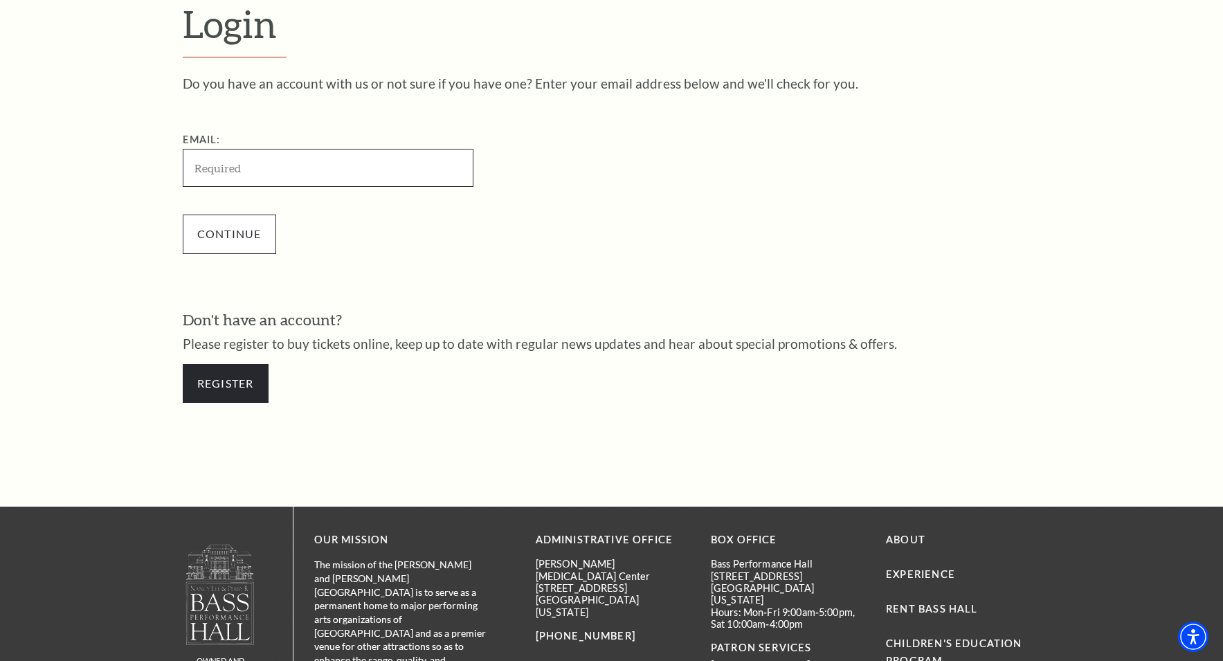
type input "[EMAIL_ADDRESS][DOMAIN_NAME]"
click at [239, 225] on input "Continue" at bounding box center [229, 234] width 93 height 39
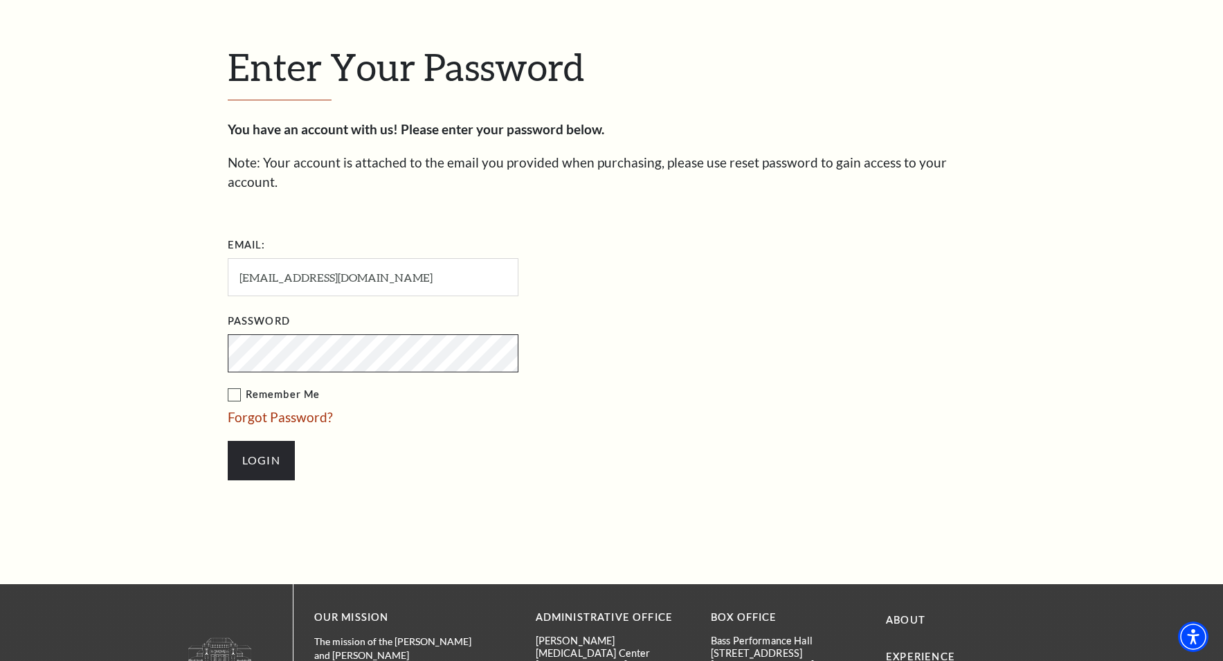
scroll to position [413, 0]
click at [266, 441] on input "Login" at bounding box center [261, 460] width 67 height 39
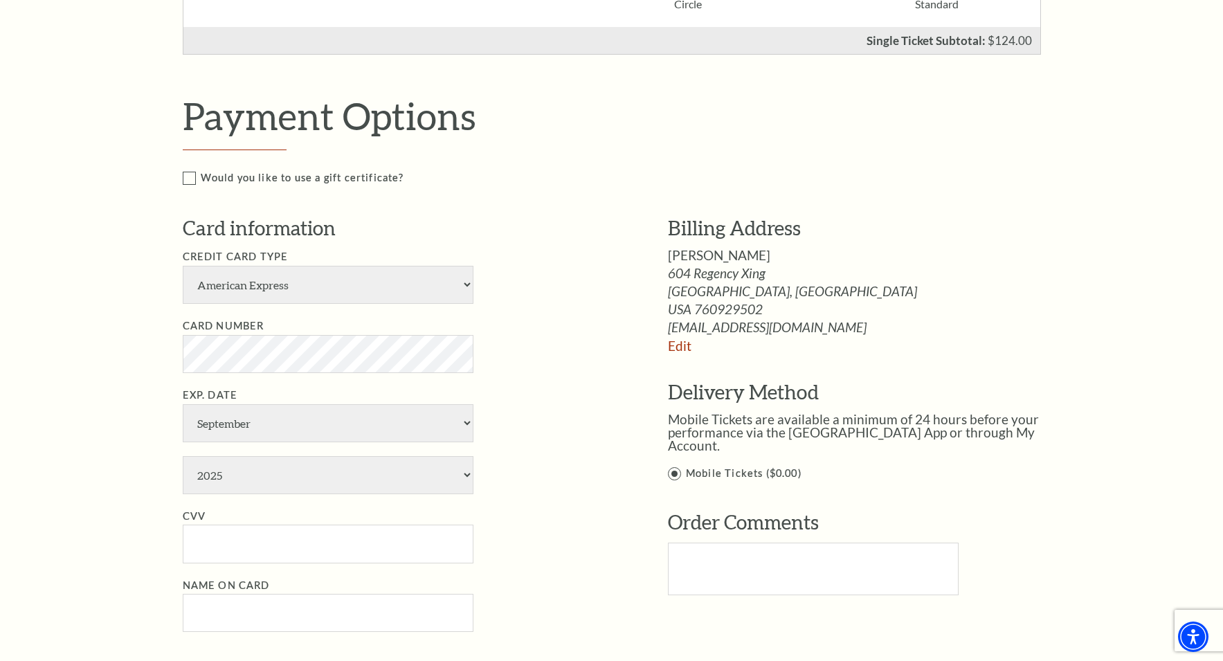
scroll to position [554, 0]
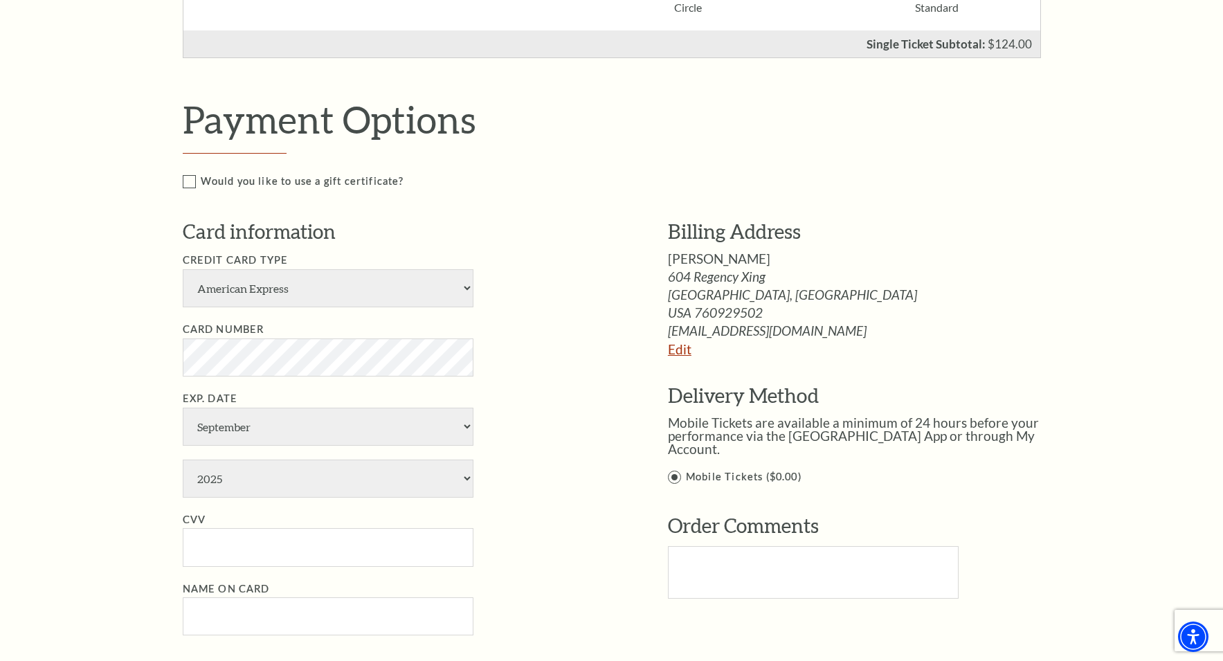
click at [678, 346] on link "Edit" at bounding box center [680, 349] width 24 height 16
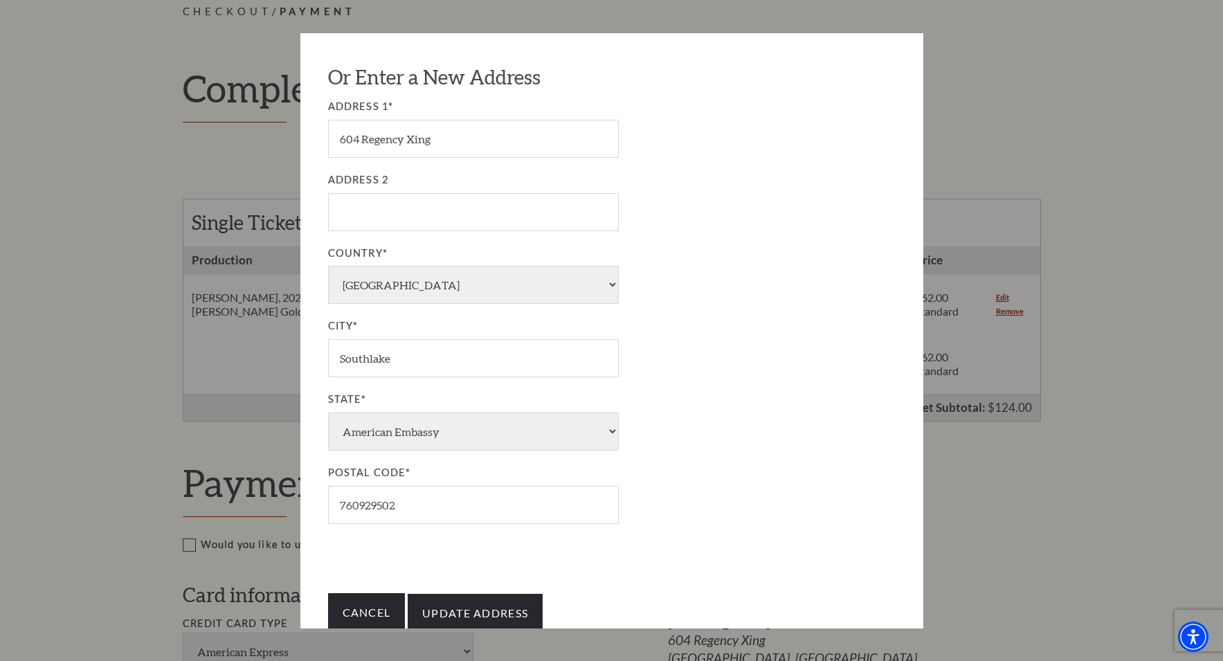
scroll to position [158, 0]
click at [374, 594] on link "Cancel" at bounding box center [367, 613] width 78 height 39
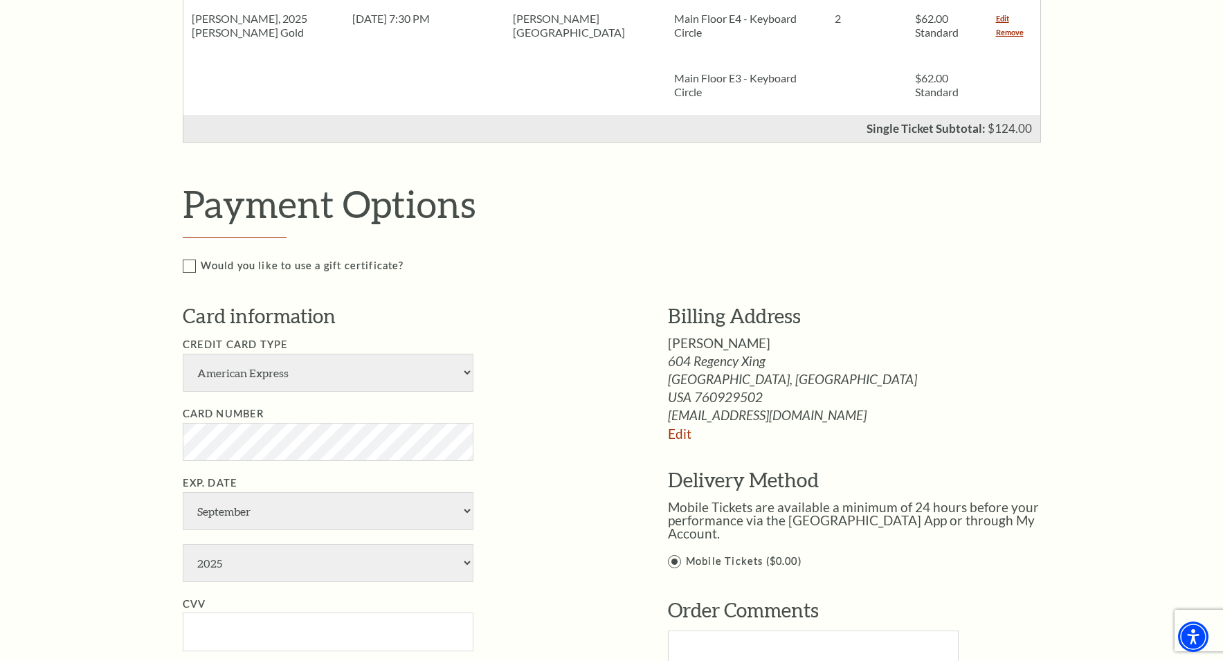
scroll to position [494, 0]
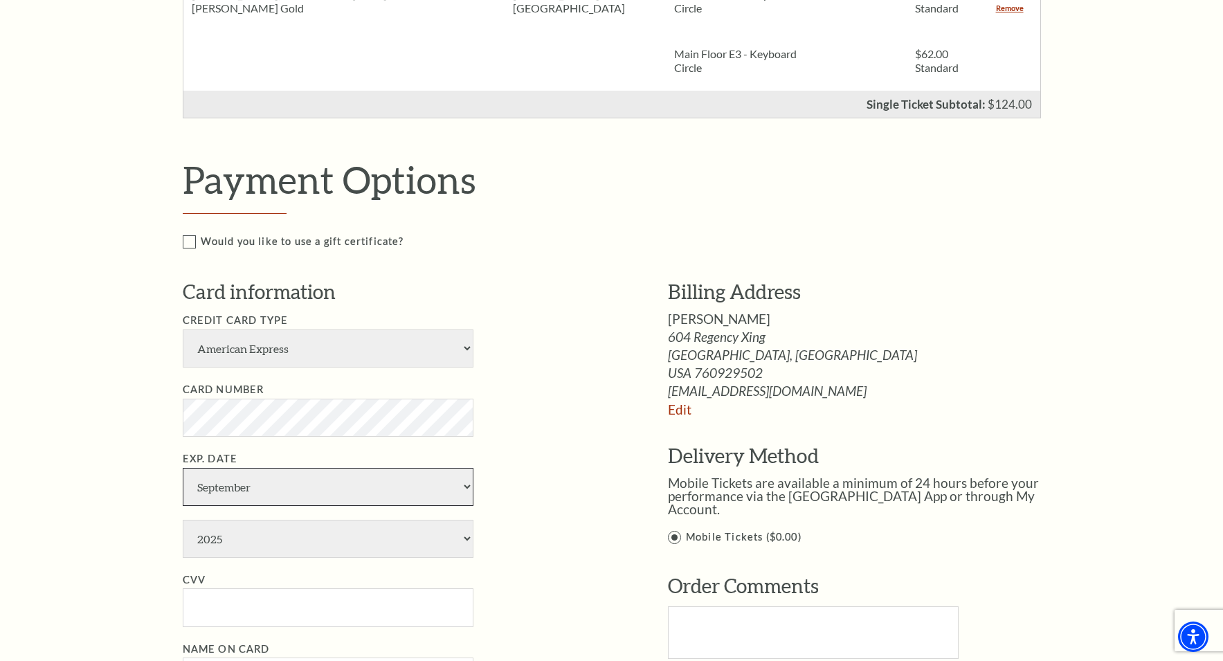
select select "5"
select select "2027"
click at [212, 588] on input "CVV" at bounding box center [328, 607] width 291 height 38
type input "826"
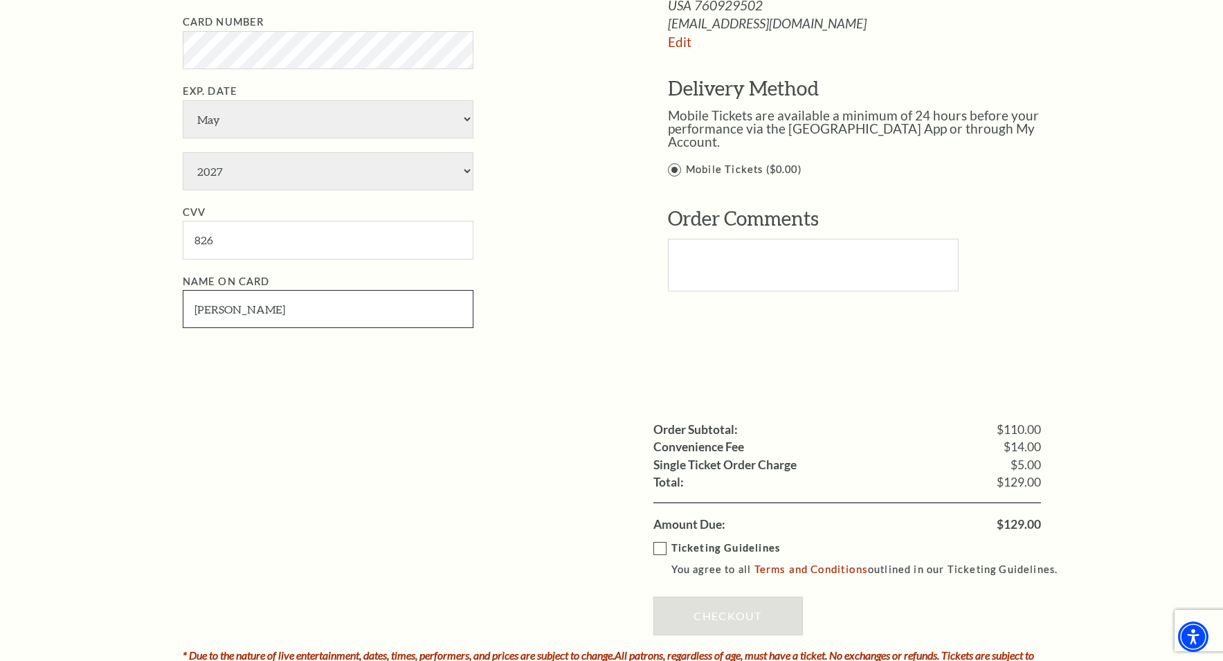
scroll to position [868, 0]
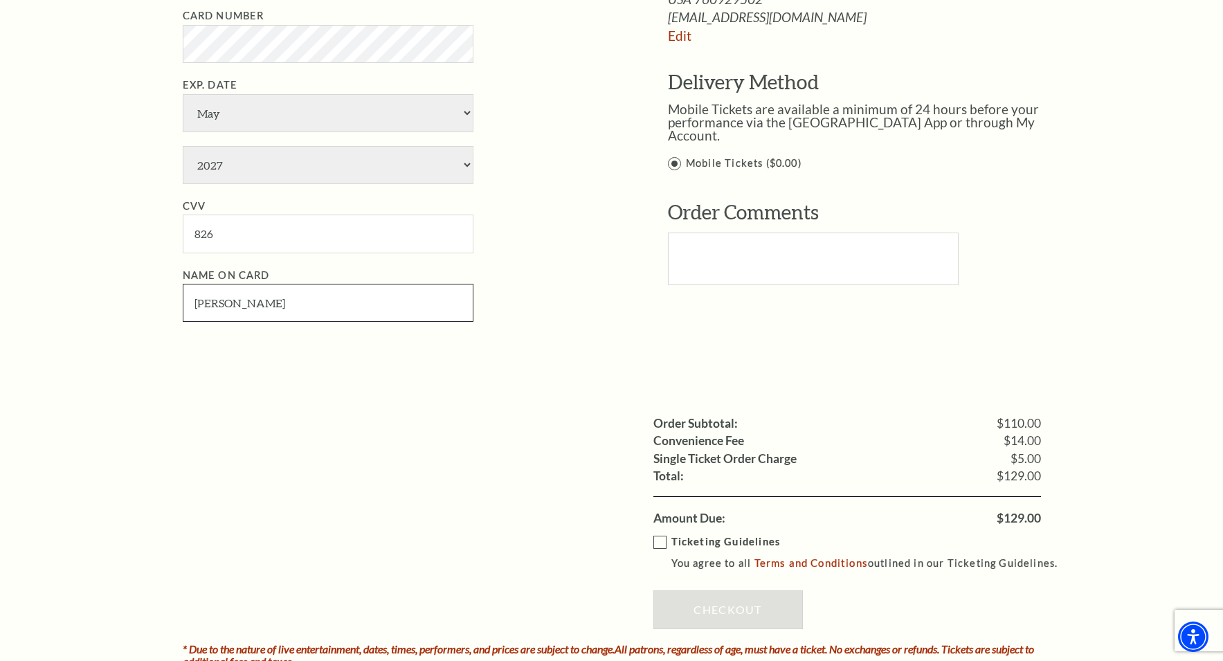
type input "Paul L Kohlmeier"
click at [662, 534] on label "Ticketing Guidelines You agree to all Terms and Conditions outlined in our Tick…" at bounding box center [861, 553] width 417 height 38
click at [0, 0] on input "Ticketing Guidelines You agree to all Terms and Conditions outlined in our Tick…" at bounding box center [0, 0] width 0 height 0
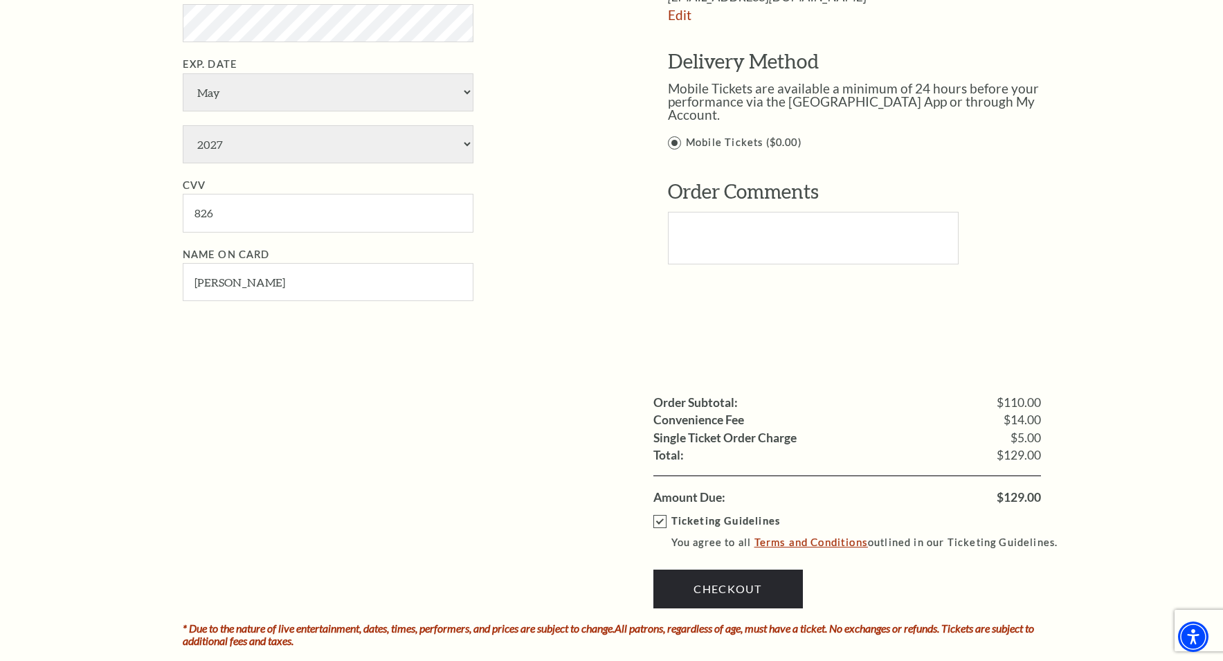
scroll to position [889, 0]
click at [832, 535] on link "Terms and Conditions" at bounding box center [810, 541] width 113 height 12
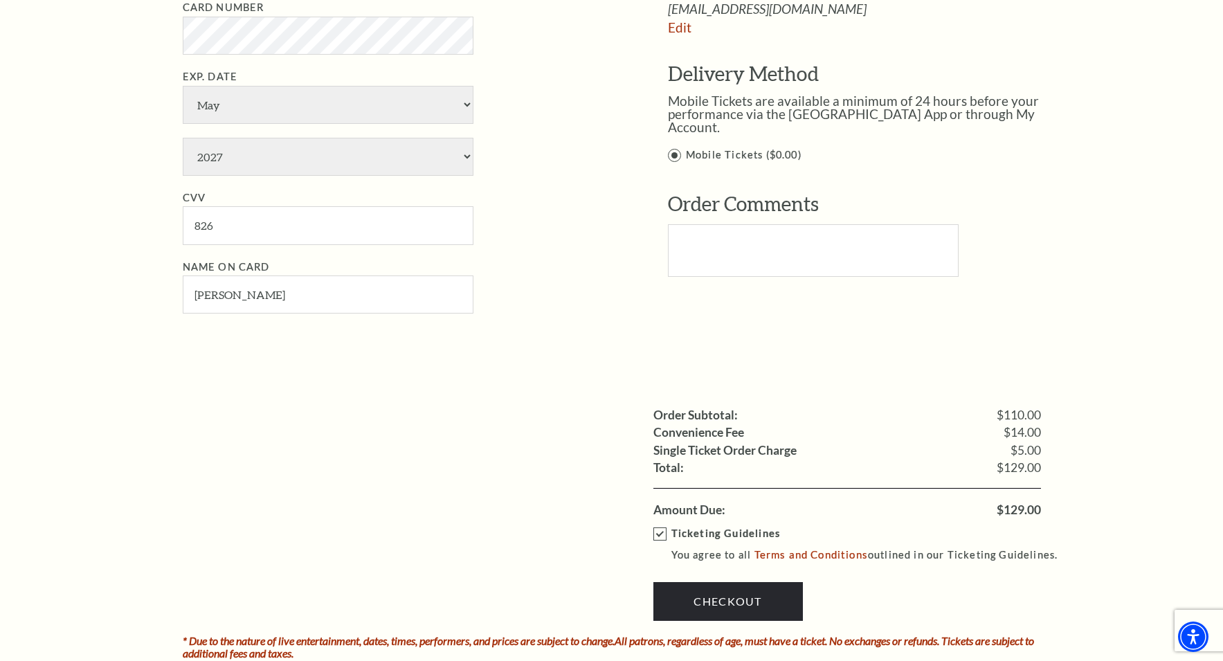
scroll to position [874, 0]
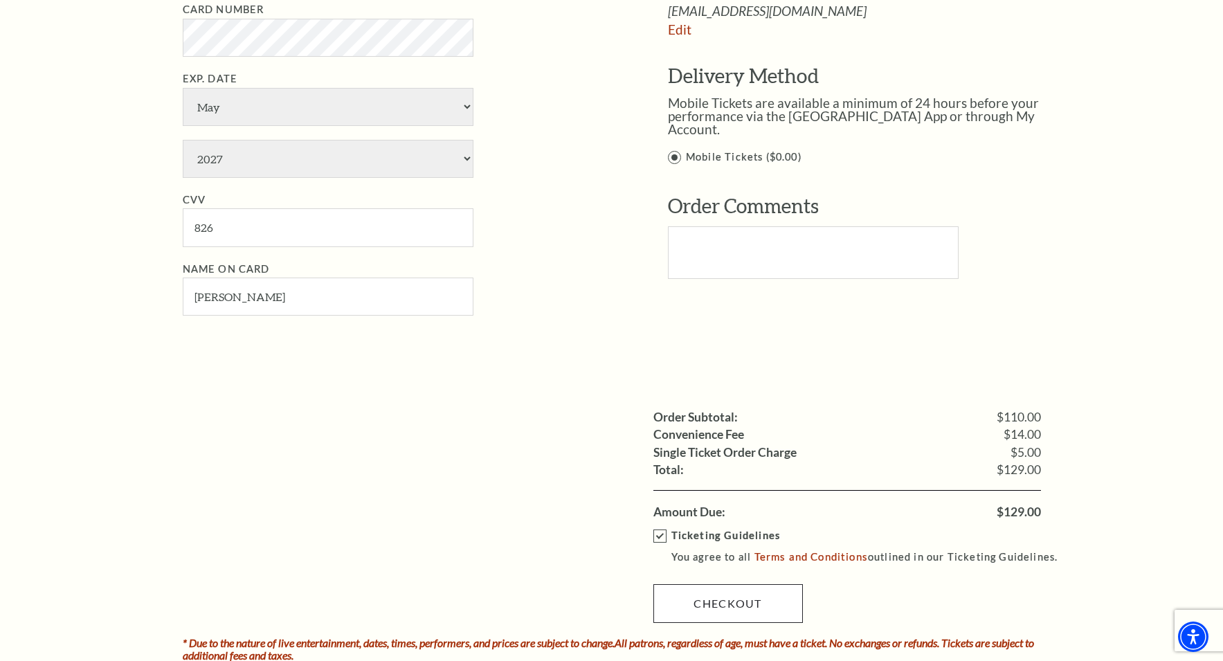
click at [722, 584] on link "Checkout" at bounding box center [727, 603] width 149 height 39
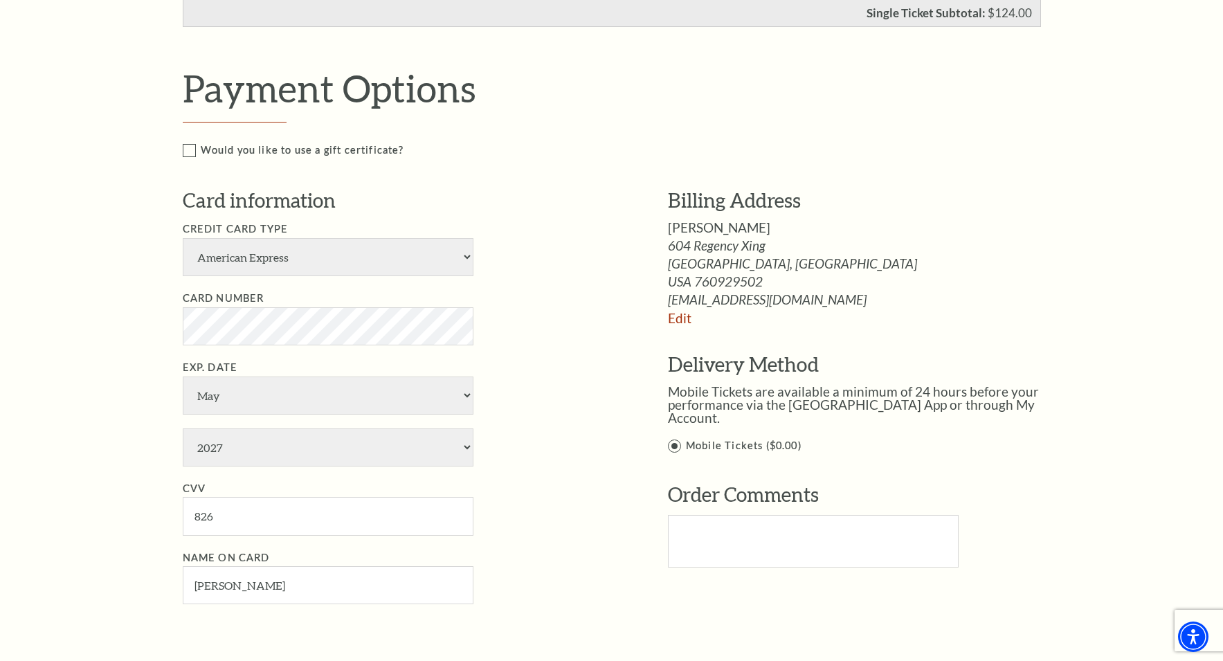
scroll to position [582, 0]
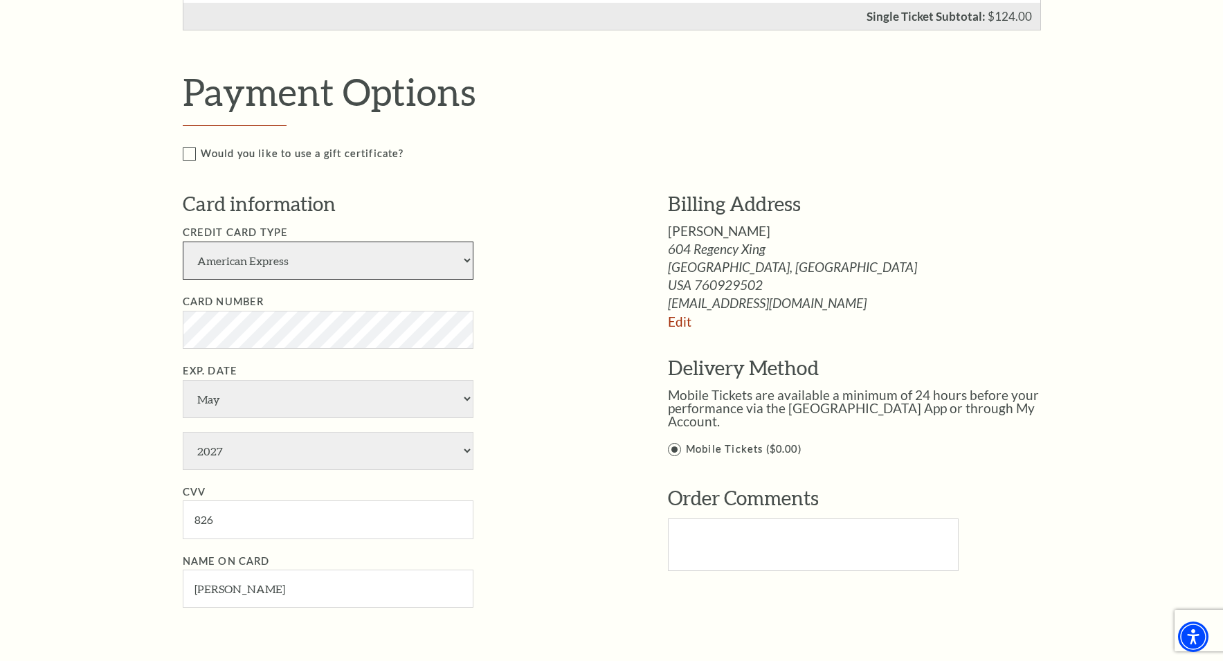
select select "25"
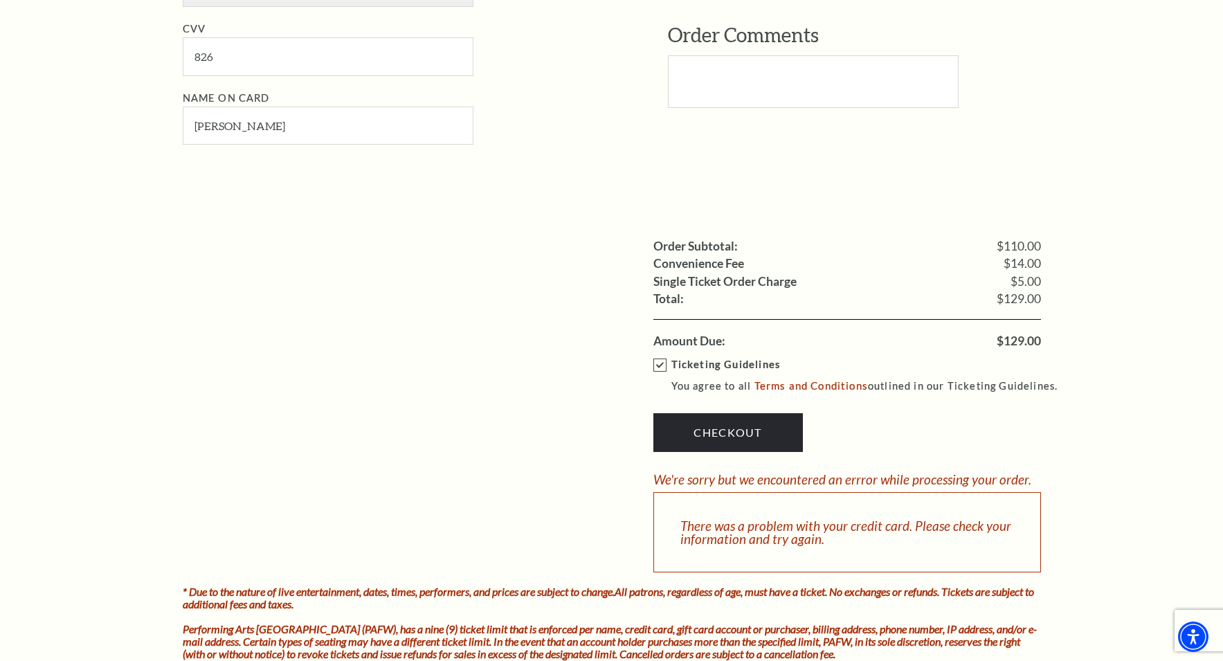
scroll to position [1046, 0]
click at [723, 412] on link "Checkout" at bounding box center [727, 431] width 149 height 39
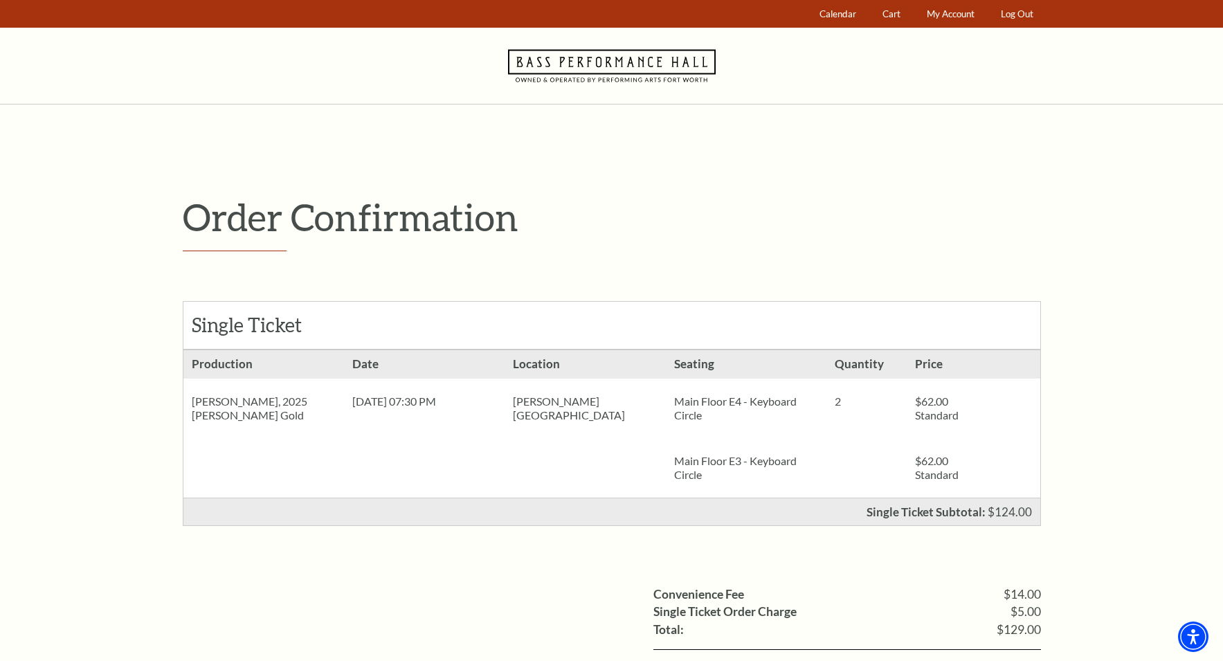
click at [1222, 478] on html "Skip to main content Enable accessibility for low vision Open the accessibility…" at bounding box center [611, 330] width 1223 height 661
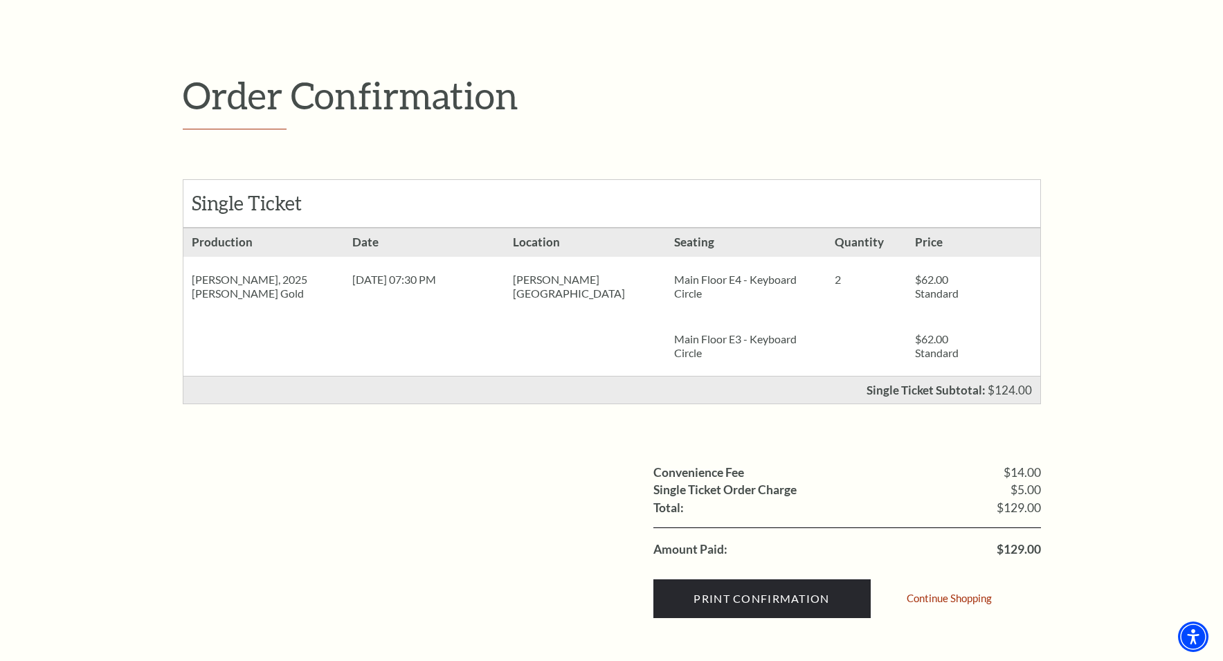
scroll to position [121, 0]
drag, startPoint x: 233, startPoint y: 278, endPoint x: 617, endPoint y: 286, distance: 383.5
click at [617, 286] on ul "Production [PERSON_NAME], 2025 [PERSON_NAME] Gold Date [DATE] 07:30 PM Location…" at bounding box center [611, 302] width 857 height 147
copy ul "[PERSON_NAME], 2025 [PERSON_NAME] Gold Date [DATE] 07:30 PM Location [PERSON_NA…"
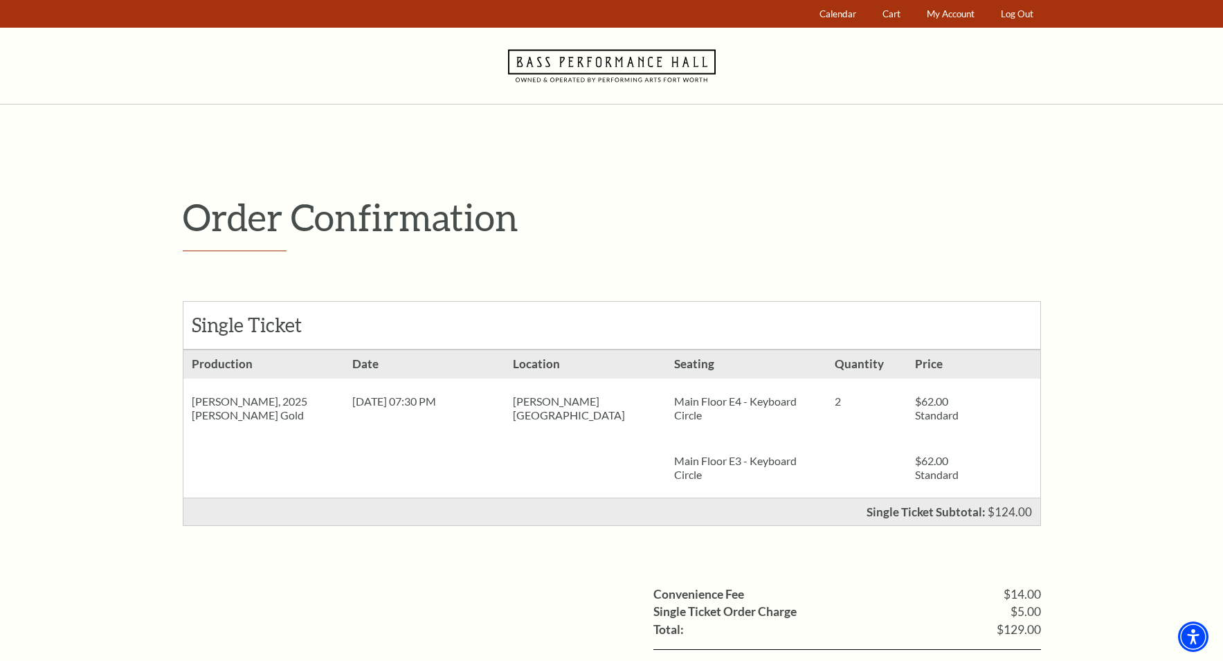
scroll to position [0, 0]
click at [1017, 11] on link "Log Out" at bounding box center [1017, 14] width 46 height 27
